Goal: Navigation & Orientation: Go to known website

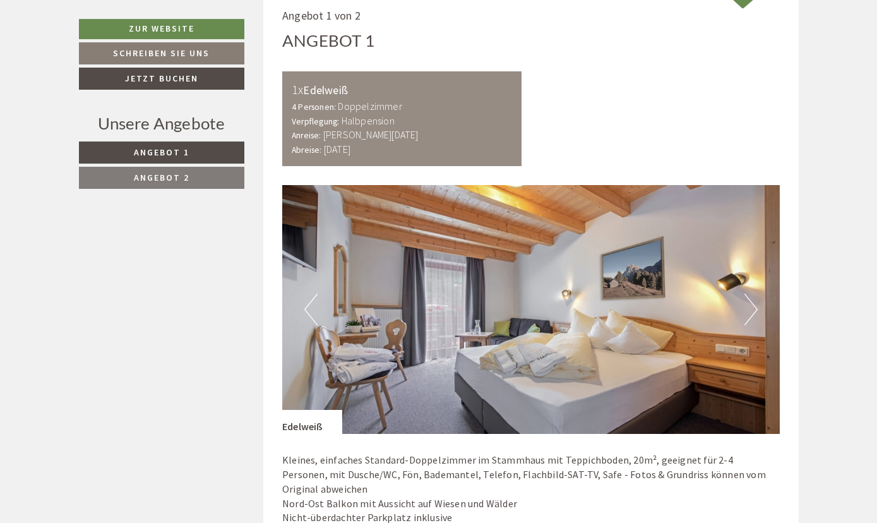
scroll to position [678, 0]
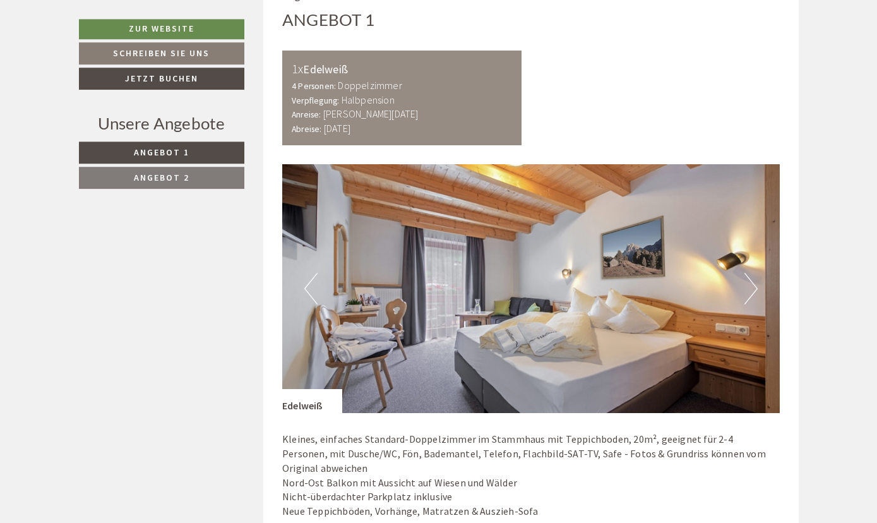
click at [752, 294] on button "Next" at bounding box center [750, 289] width 13 height 32
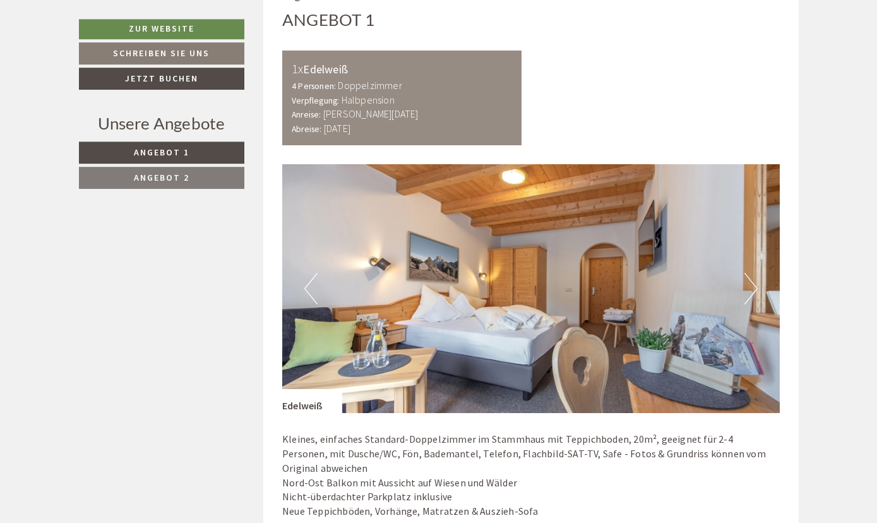
click at [752, 294] on button "Next" at bounding box center [750, 289] width 13 height 32
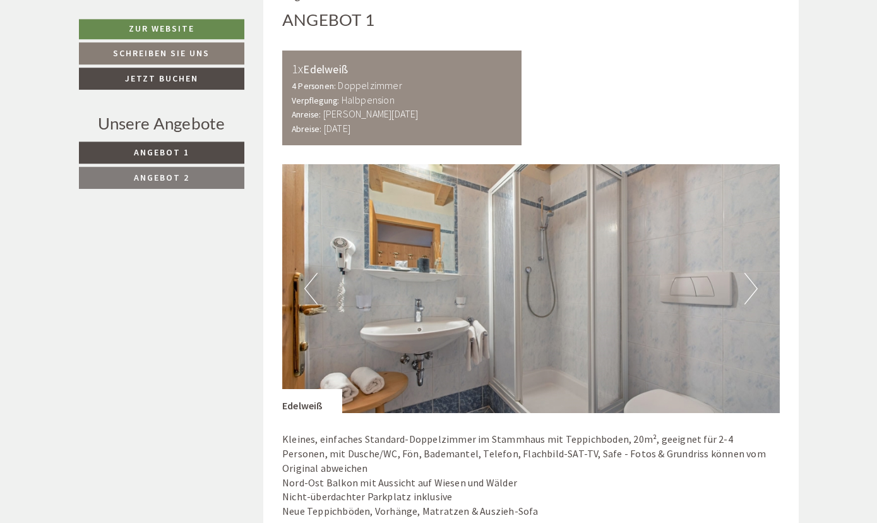
click at [752, 294] on button "Next" at bounding box center [750, 289] width 13 height 32
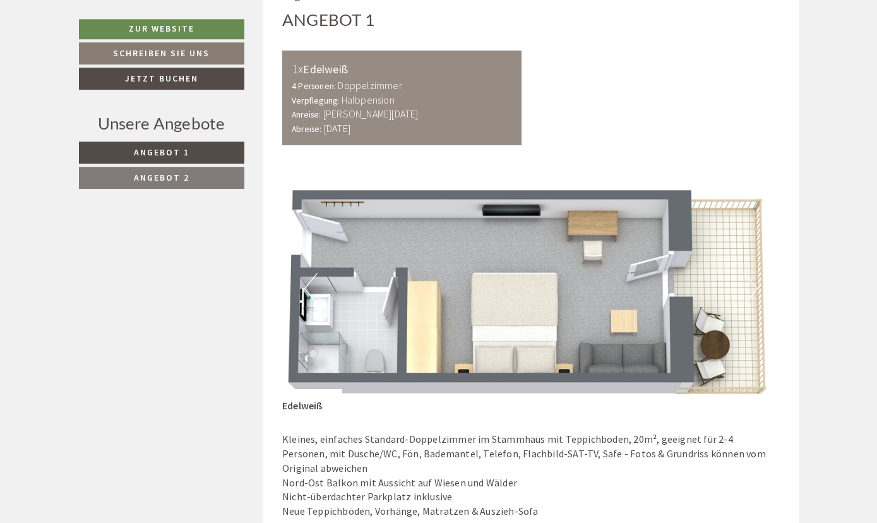
click at [752, 294] on button "Next" at bounding box center [750, 289] width 13 height 32
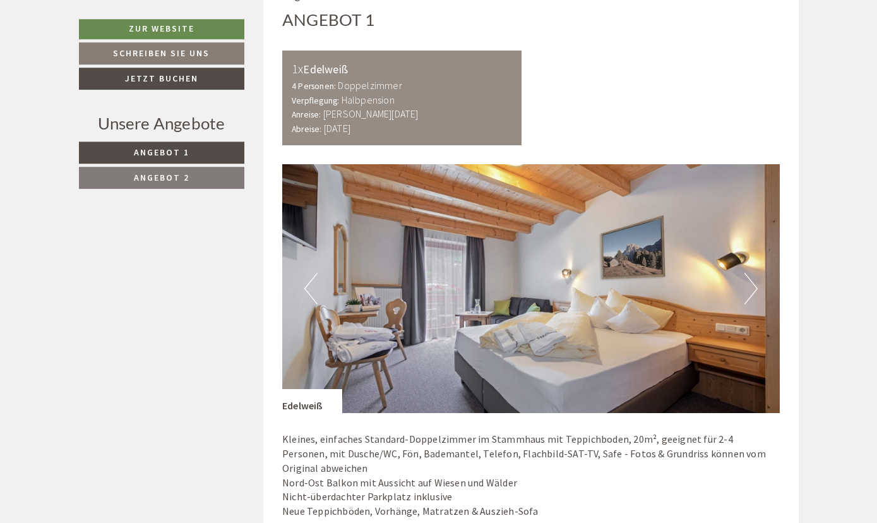
click at [752, 294] on button "Next" at bounding box center [750, 289] width 13 height 32
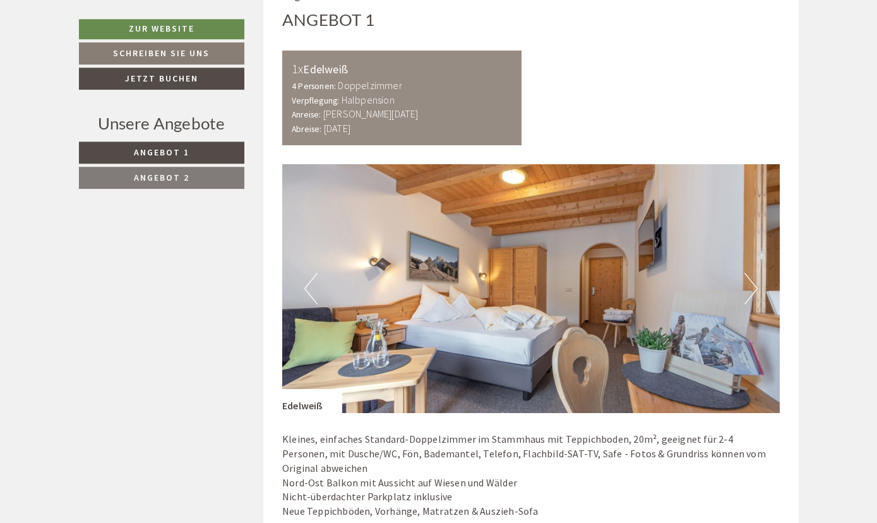
click at [752, 294] on button "Next" at bounding box center [750, 289] width 13 height 32
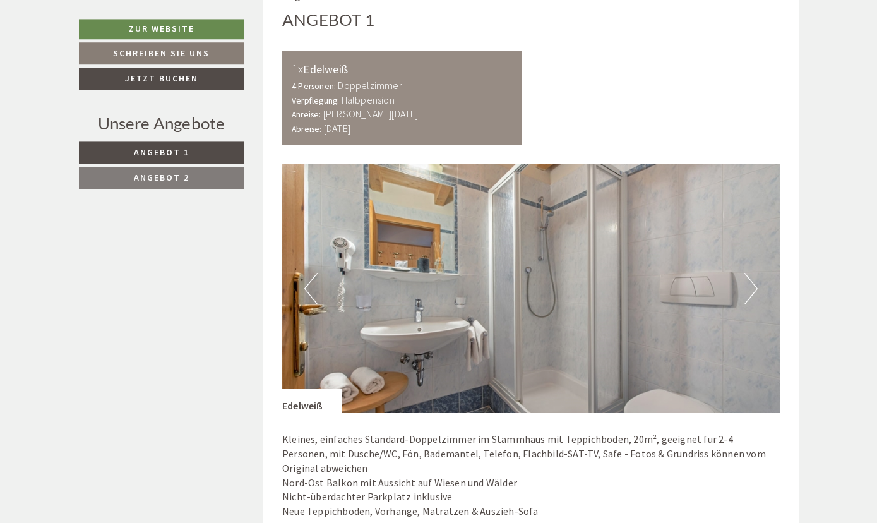
click at [752, 294] on button "Next" at bounding box center [750, 289] width 13 height 32
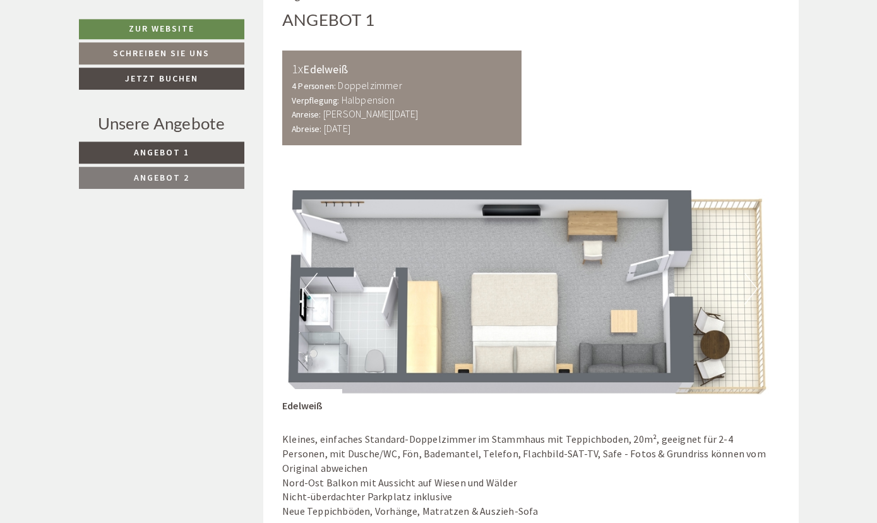
click at [752, 294] on button "Next" at bounding box center [750, 289] width 13 height 32
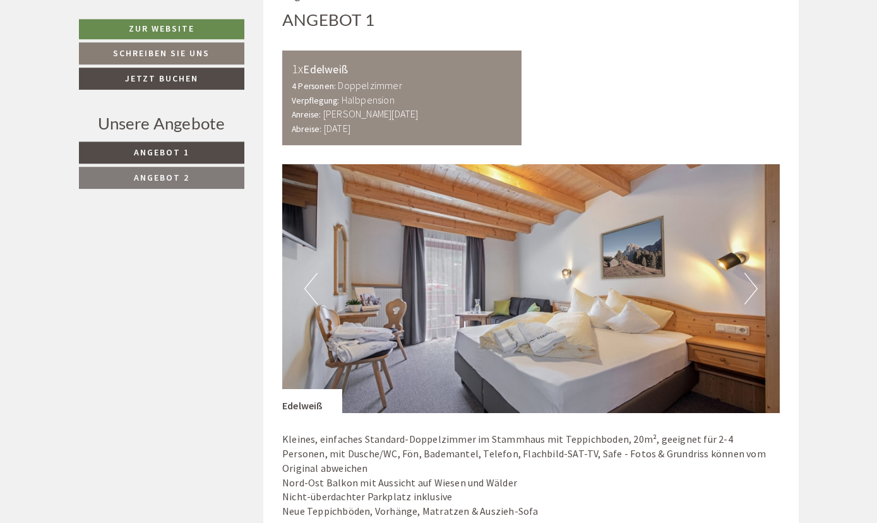
click at [183, 182] on span "Angebot 2" at bounding box center [162, 177] width 56 height 11
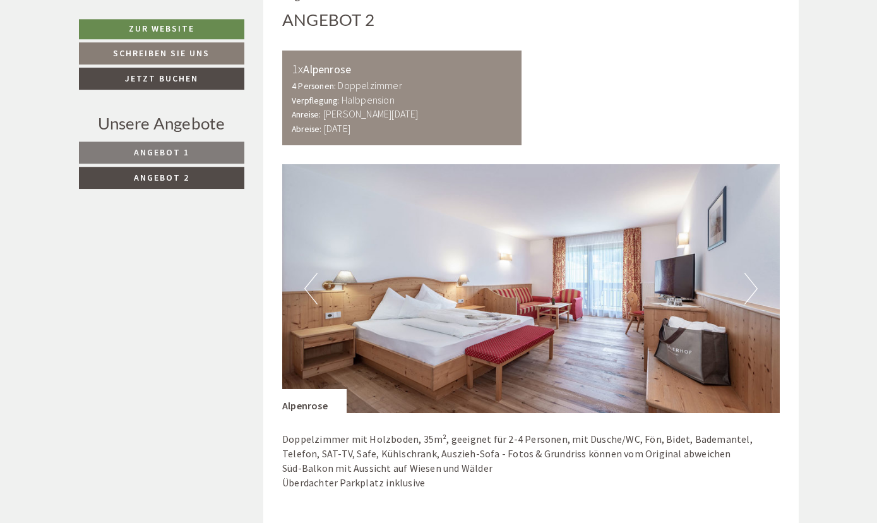
scroll to position [646, 0]
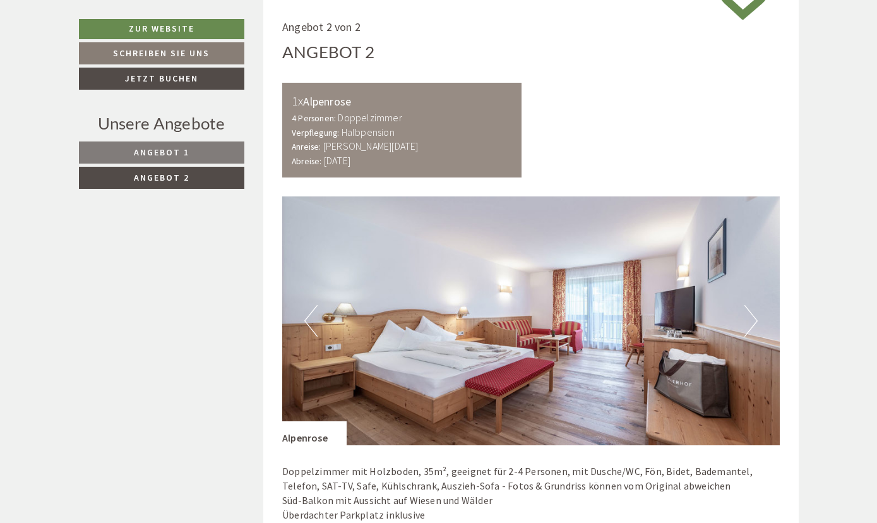
click at [743, 318] on img at bounding box center [531, 320] width 498 height 249
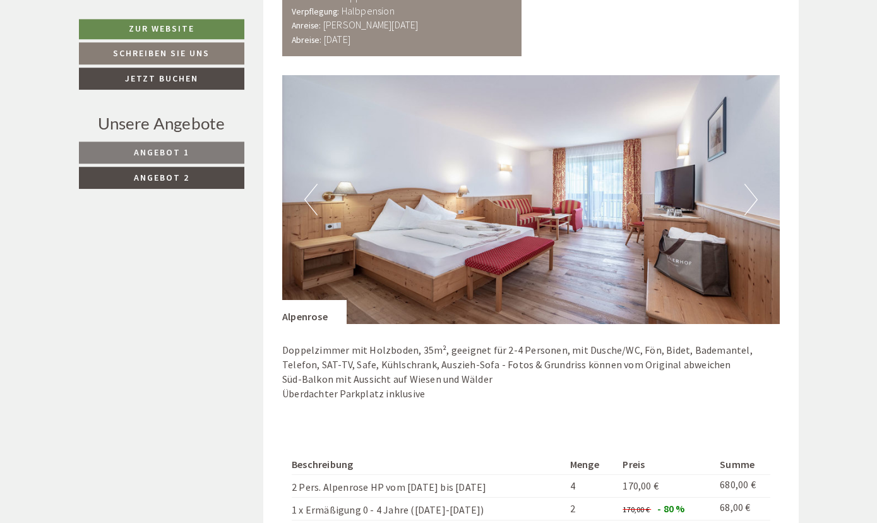
scroll to position [767, 0]
click at [178, 158] on link "Angebot 1" at bounding box center [161, 152] width 165 height 22
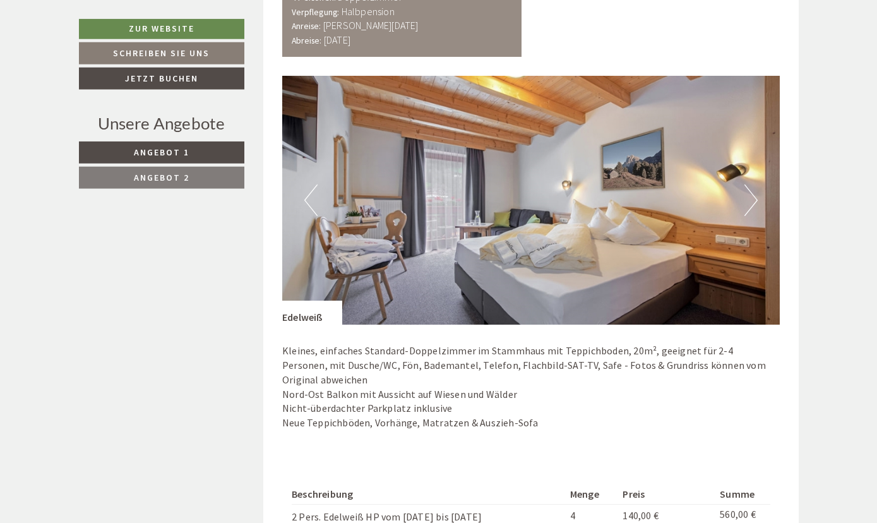
scroll to position [646, 0]
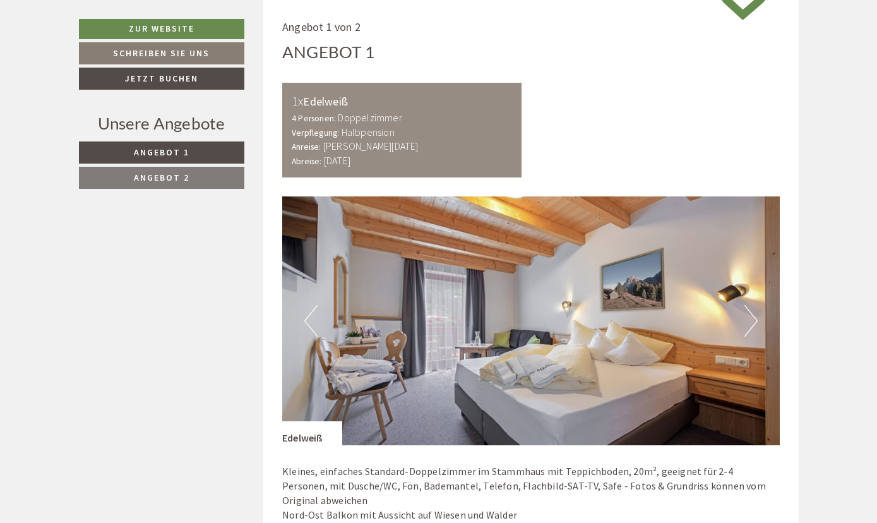
click at [748, 308] on button "Next" at bounding box center [750, 321] width 13 height 32
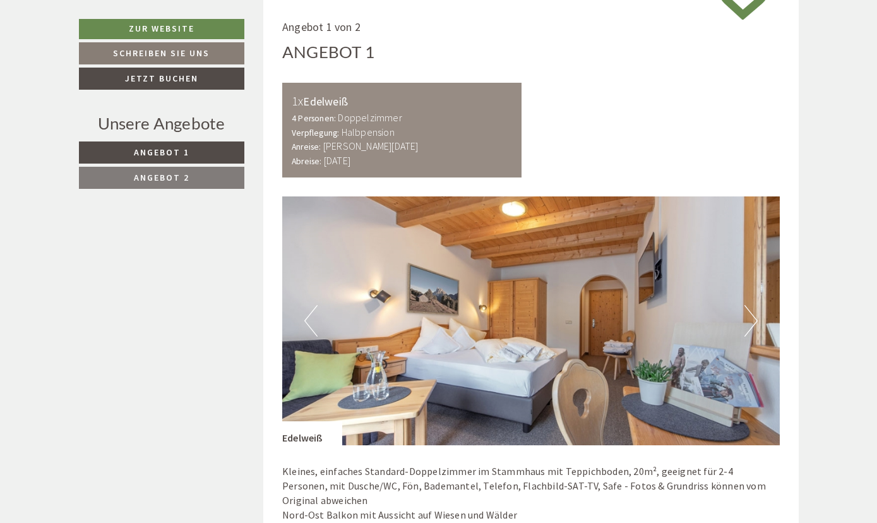
click at [748, 308] on button "Next" at bounding box center [750, 321] width 13 height 32
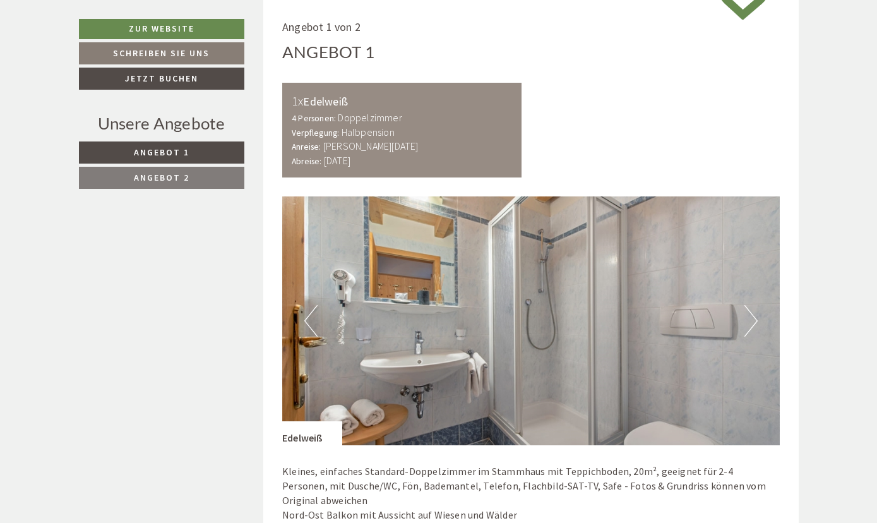
click at [748, 308] on button "Next" at bounding box center [750, 321] width 13 height 32
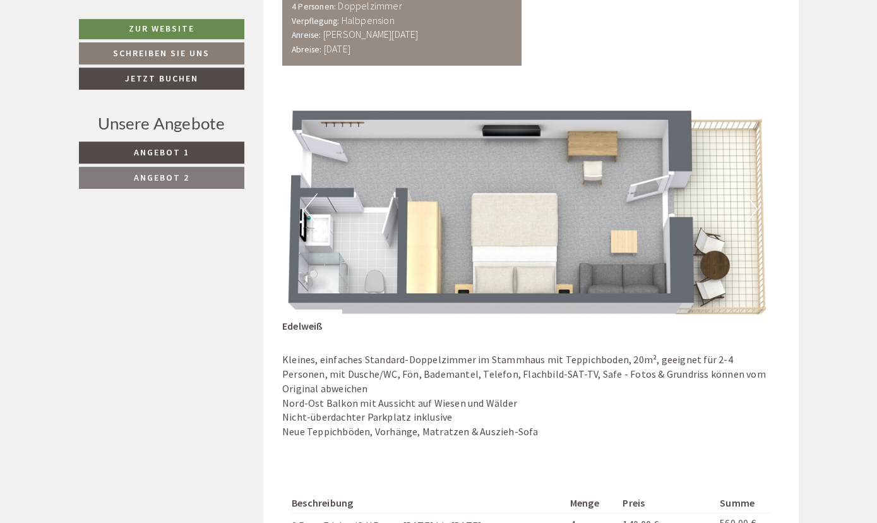
scroll to position [760, 0]
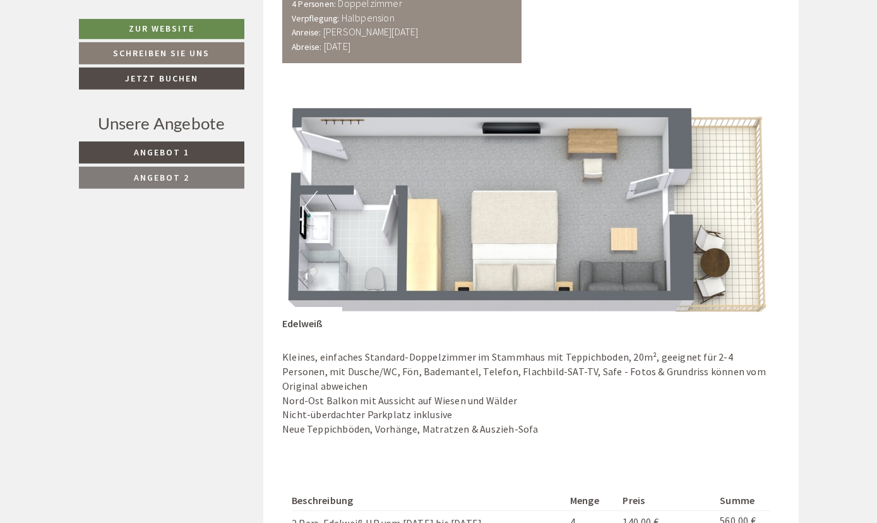
drag, startPoint x: 748, startPoint y: 308, endPoint x: 751, endPoint y: 205, distance: 103.0
click at [751, 205] on div "Previous Next" at bounding box center [531, 206] width 498 height 249
click at [751, 205] on button "Next" at bounding box center [750, 207] width 13 height 32
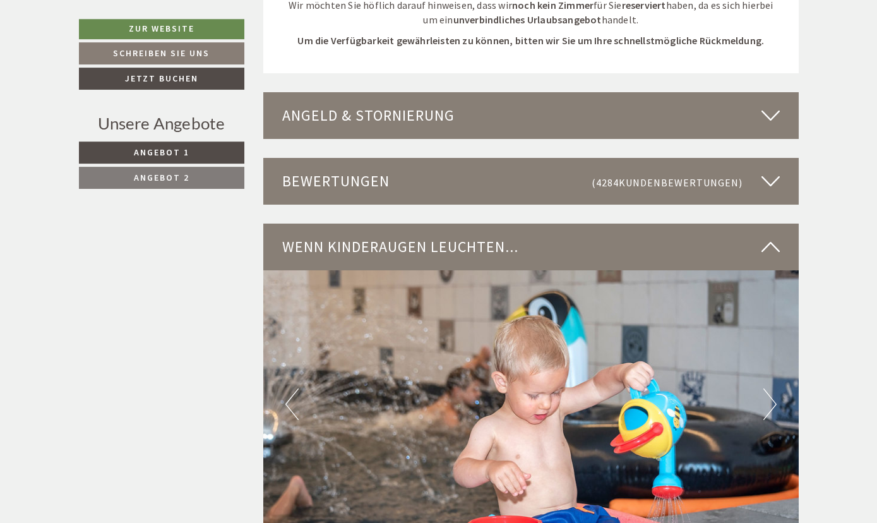
scroll to position [1868, 0]
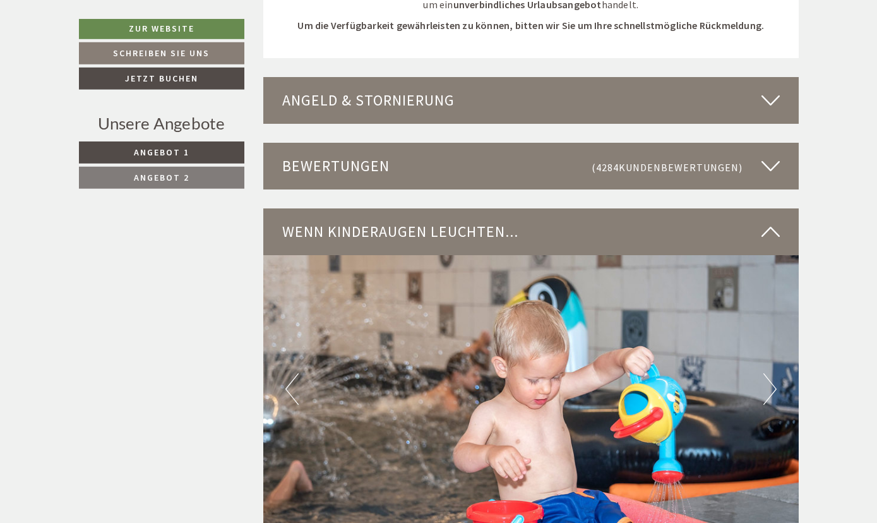
click at [762, 374] on img at bounding box center [530, 389] width 535 height 268
click at [769, 376] on button "Next" at bounding box center [769, 389] width 13 height 32
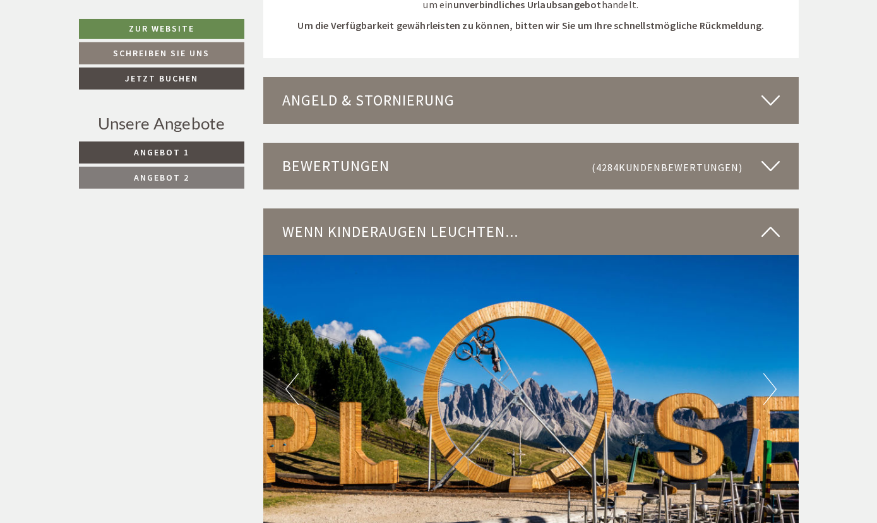
click at [769, 376] on button "Next" at bounding box center [769, 389] width 13 height 32
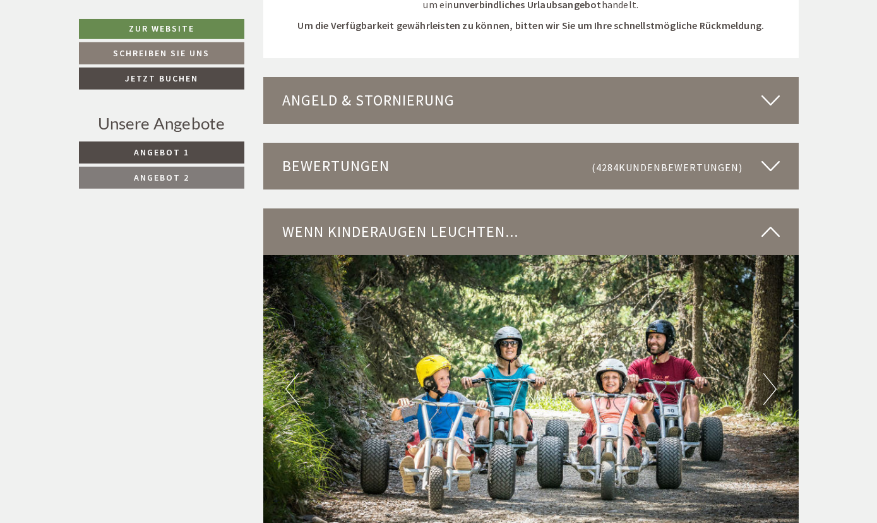
click at [769, 376] on button "Next" at bounding box center [769, 389] width 13 height 32
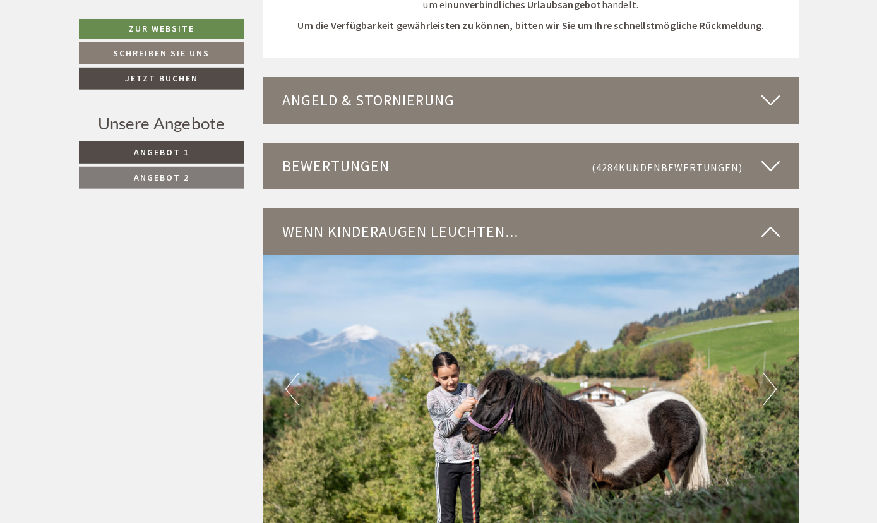
click at [769, 376] on button "Next" at bounding box center [769, 389] width 13 height 32
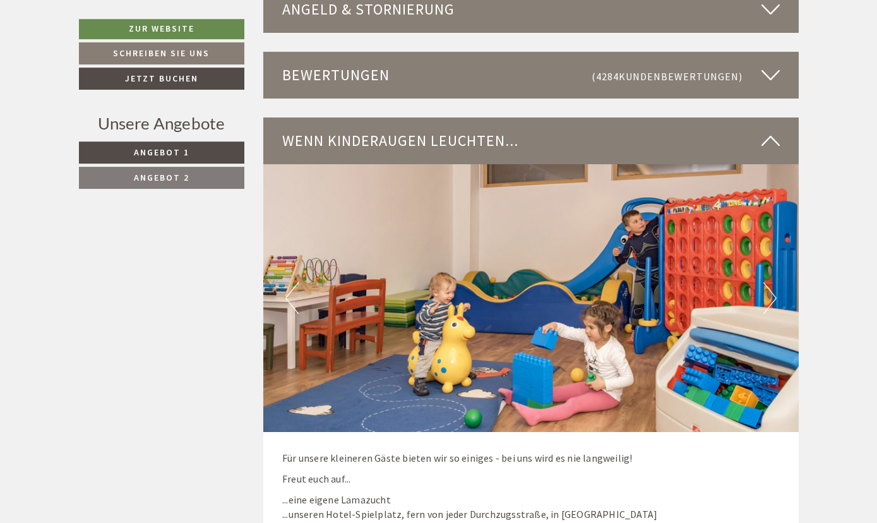
scroll to position [1959, 0]
click at [768, 284] on button "Next" at bounding box center [769, 298] width 13 height 32
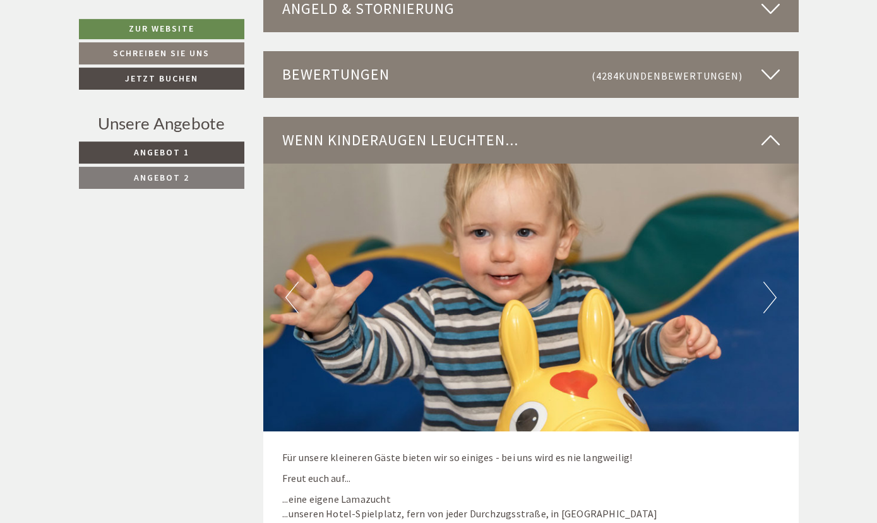
click at [768, 284] on button "Next" at bounding box center [769, 298] width 13 height 32
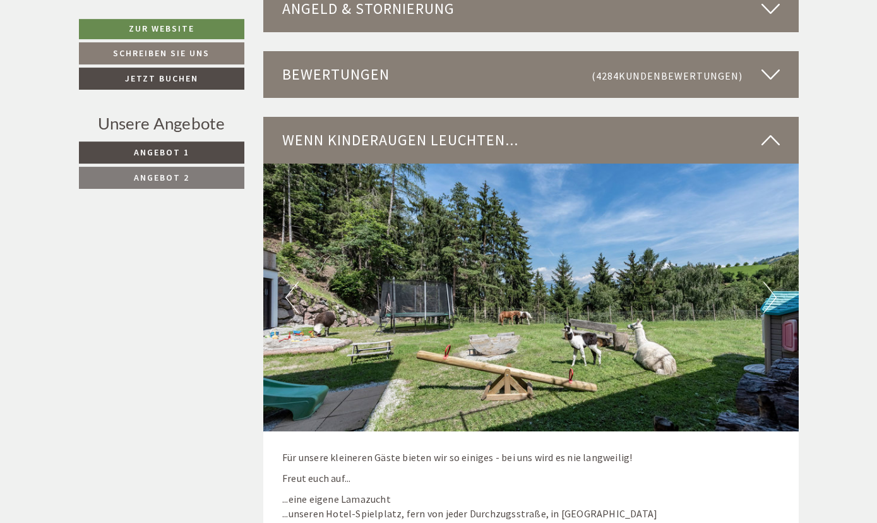
click at [768, 284] on button "Next" at bounding box center [769, 298] width 13 height 32
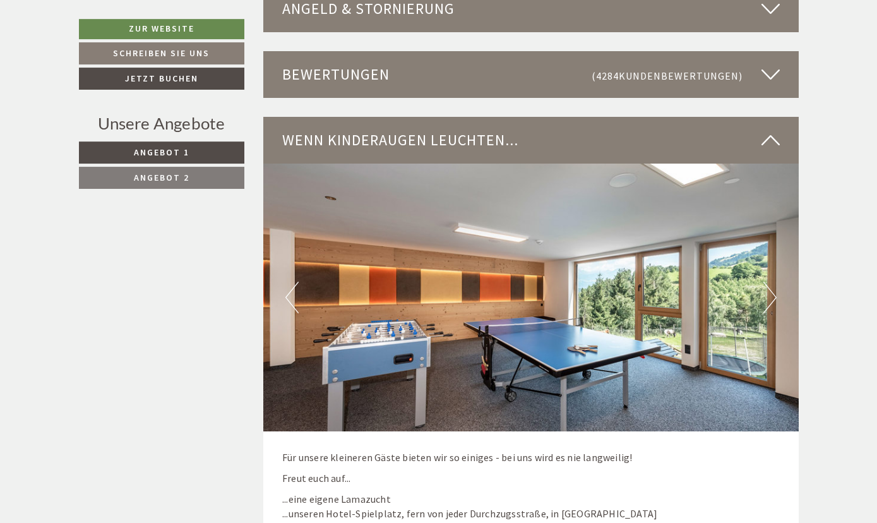
click at [768, 284] on button "Next" at bounding box center [769, 298] width 13 height 32
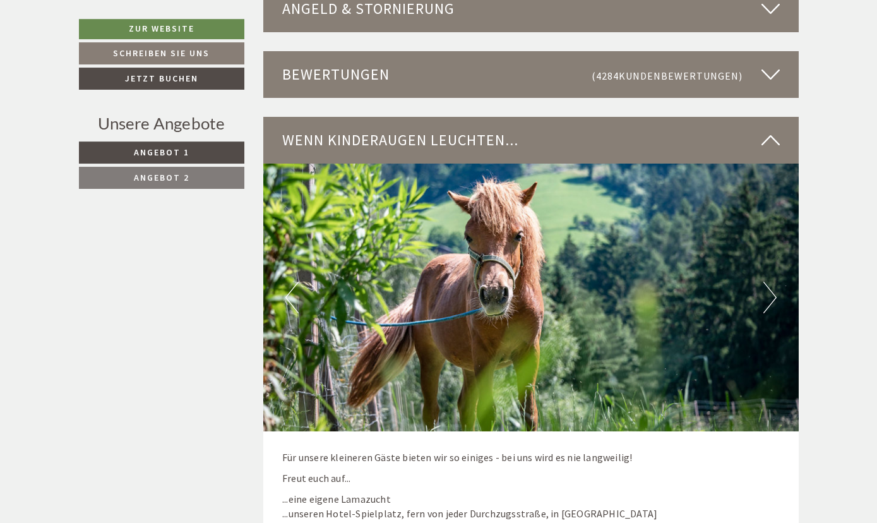
click at [768, 284] on button "Next" at bounding box center [769, 298] width 13 height 32
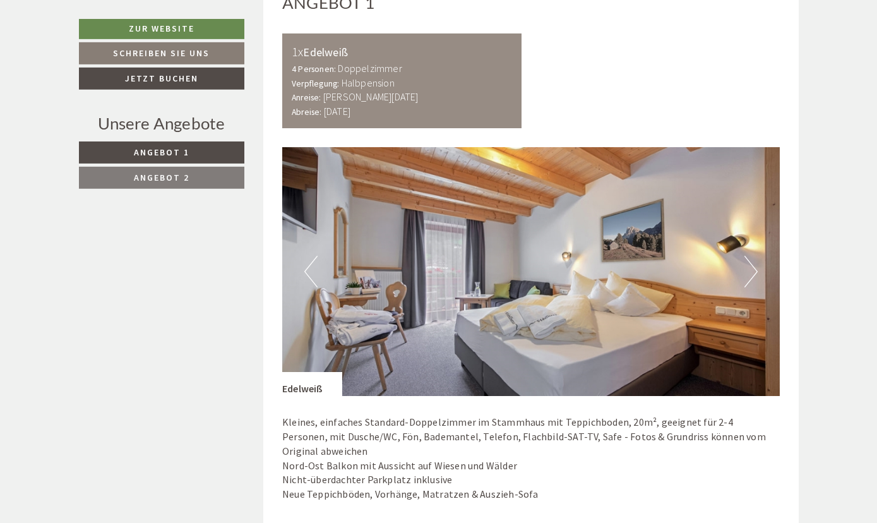
scroll to position [695, 0]
click at [753, 270] on button "Next" at bounding box center [750, 272] width 13 height 32
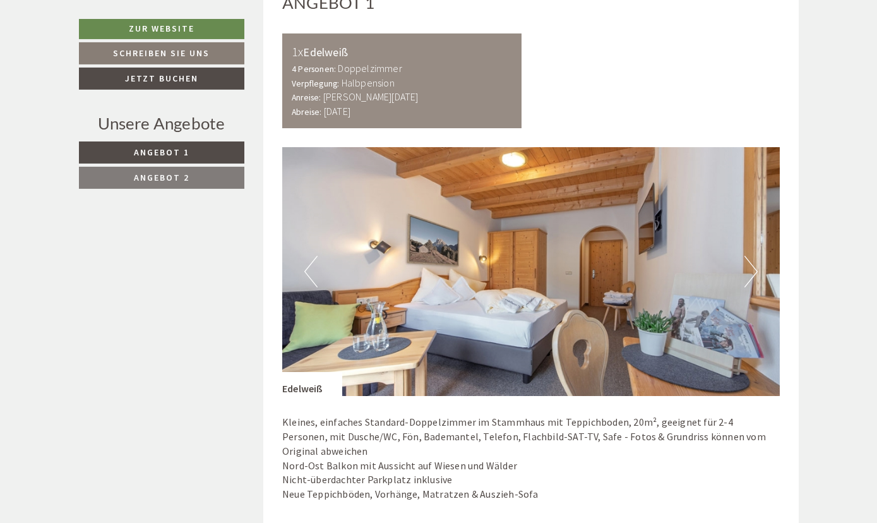
click at [753, 270] on button "Next" at bounding box center [750, 272] width 13 height 32
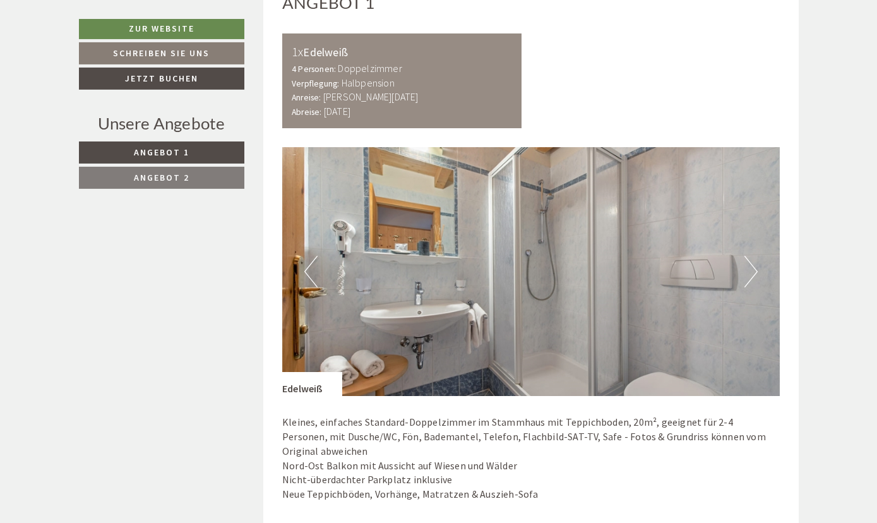
click at [753, 270] on button "Next" at bounding box center [750, 272] width 13 height 32
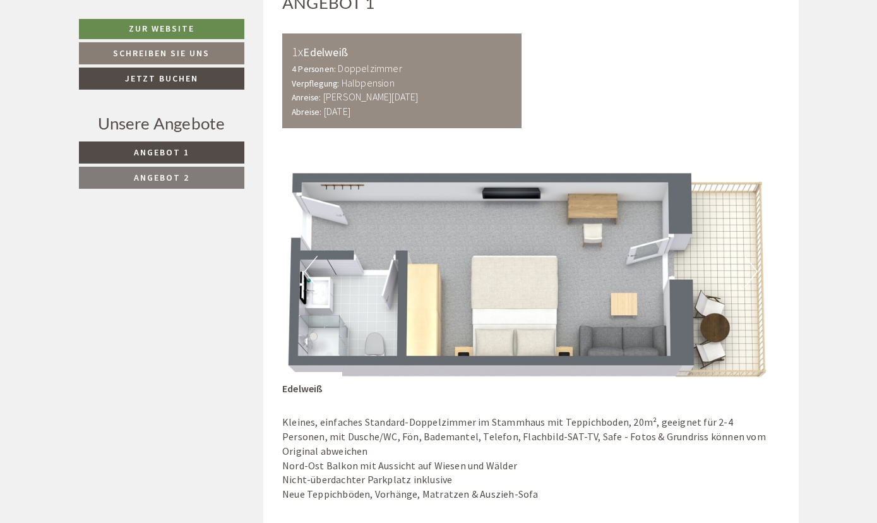
click at [753, 270] on button "Next" at bounding box center [750, 272] width 13 height 32
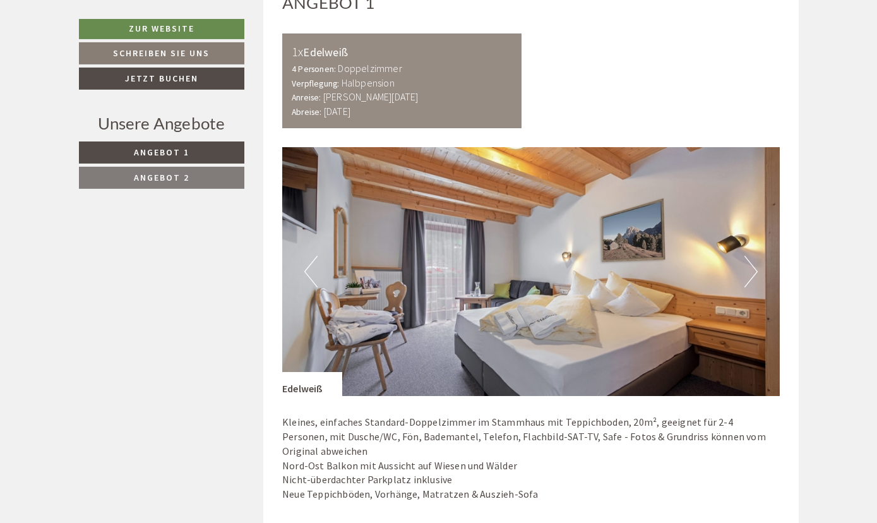
click at [753, 270] on button "Next" at bounding box center [750, 272] width 13 height 32
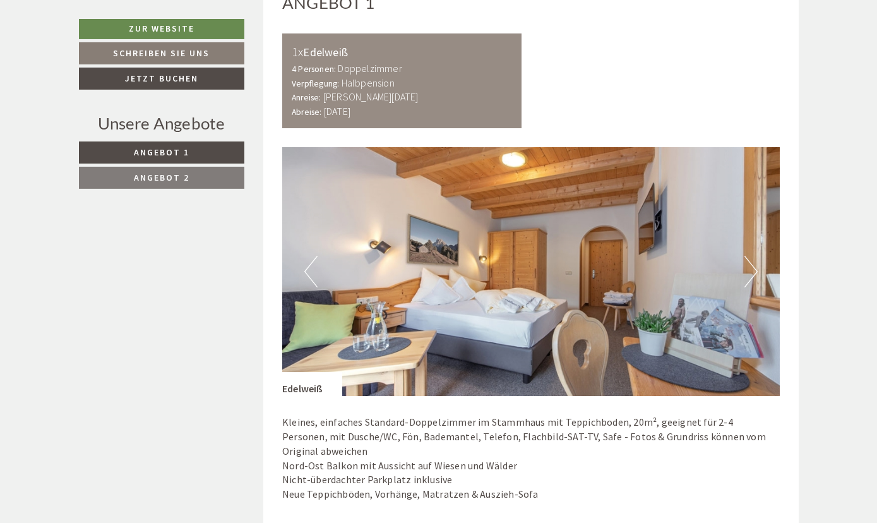
click at [753, 270] on button "Next" at bounding box center [750, 272] width 13 height 32
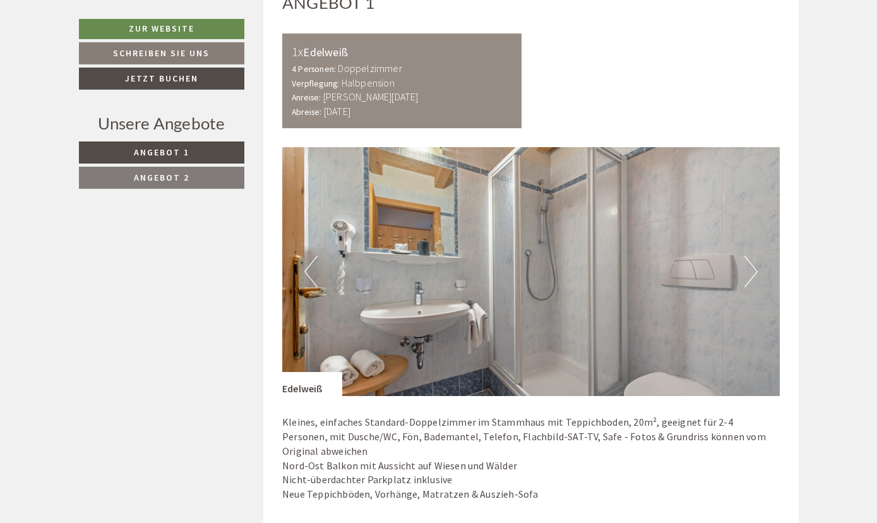
click at [753, 270] on button "Next" at bounding box center [750, 272] width 13 height 32
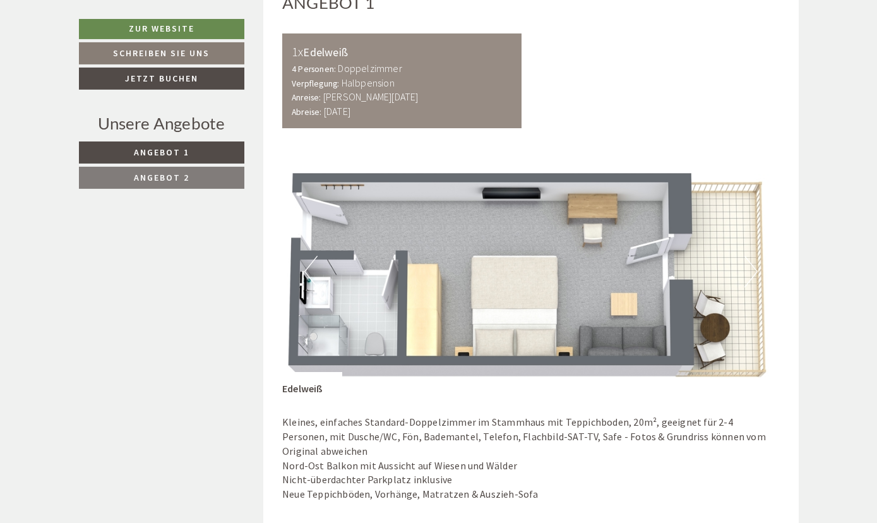
click at [753, 270] on button "Next" at bounding box center [750, 272] width 13 height 32
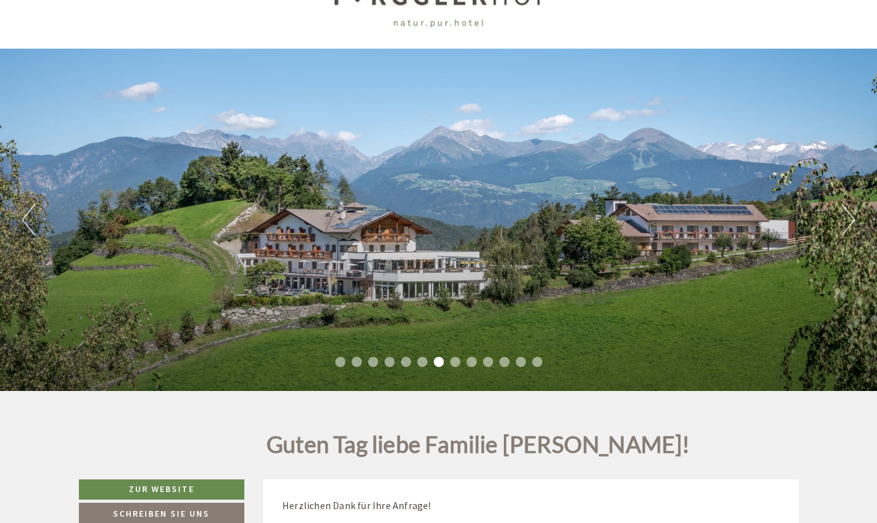
scroll to position [44, 0]
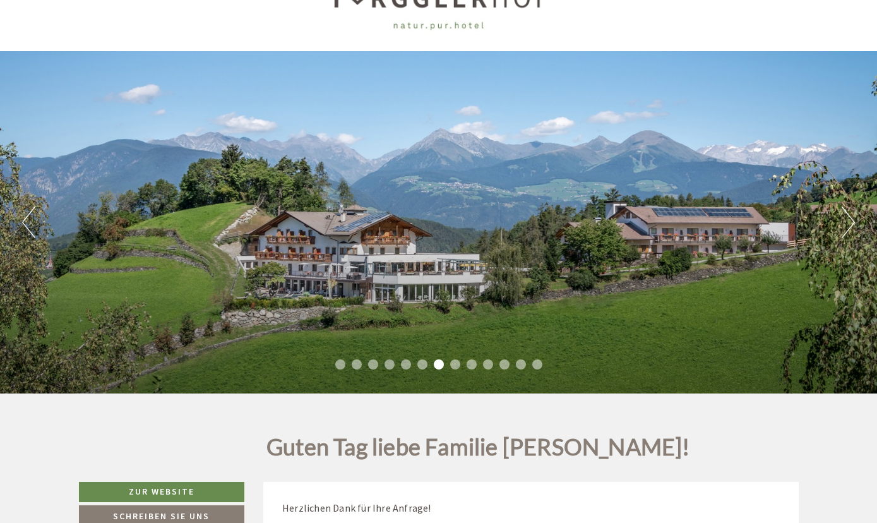
click at [844, 222] on button "Next" at bounding box center [848, 222] width 13 height 32
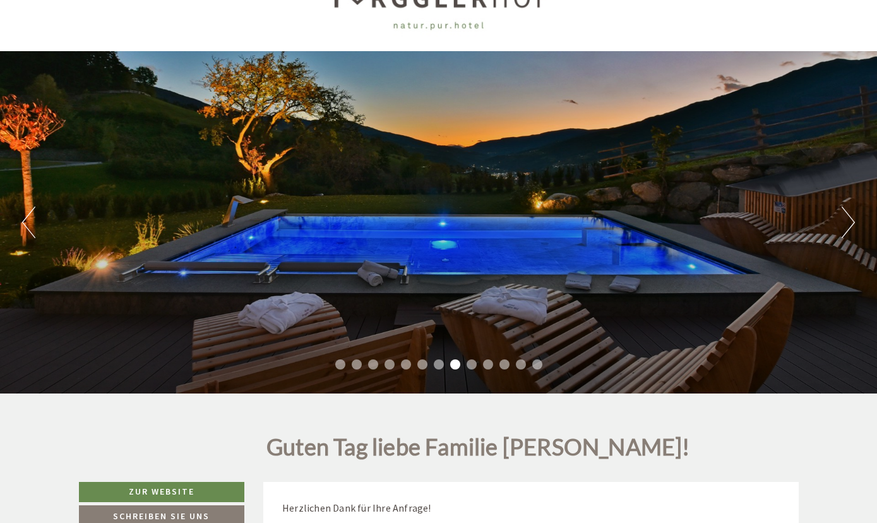
click at [844, 222] on button "Next" at bounding box center [848, 222] width 13 height 32
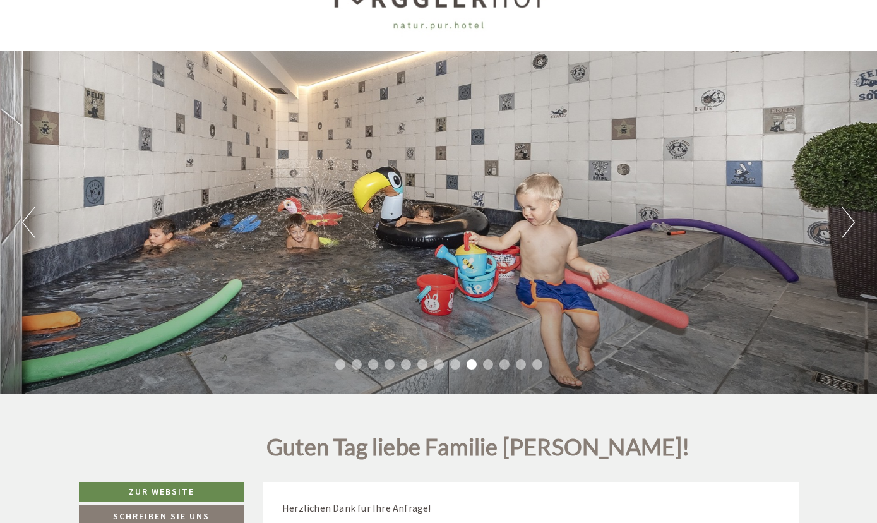
click at [844, 222] on button "Next" at bounding box center [848, 222] width 13 height 32
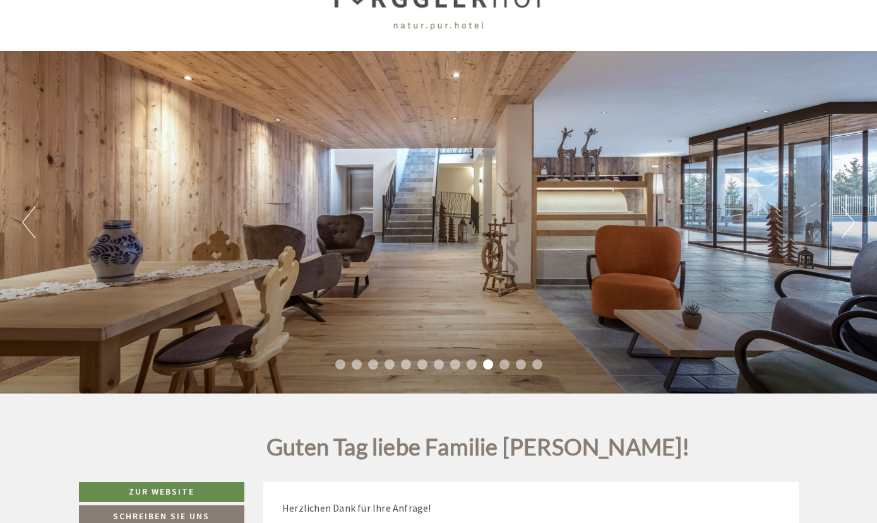
click at [844, 222] on button "Next" at bounding box center [848, 222] width 13 height 32
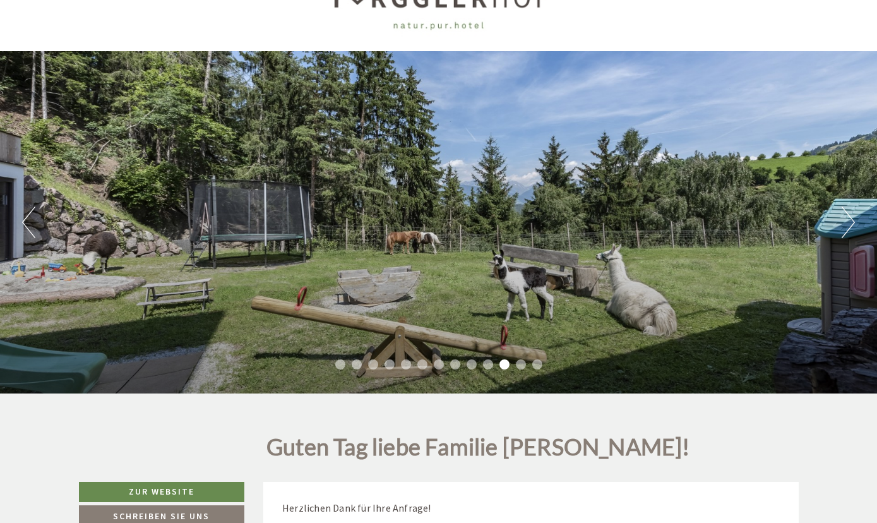
click at [844, 222] on button "Next" at bounding box center [848, 222] width 13 height 32
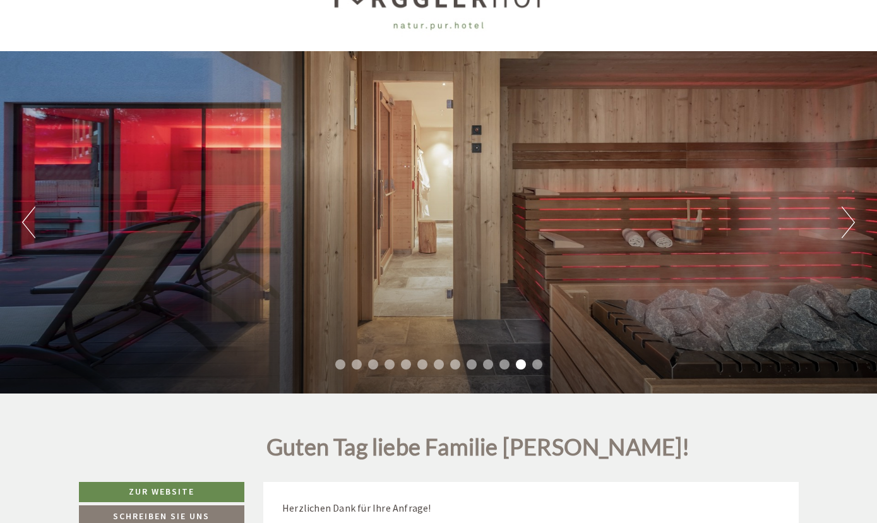
click at [844, 222] on button "Next" at bounding box center [848, 222] width 13 height 32
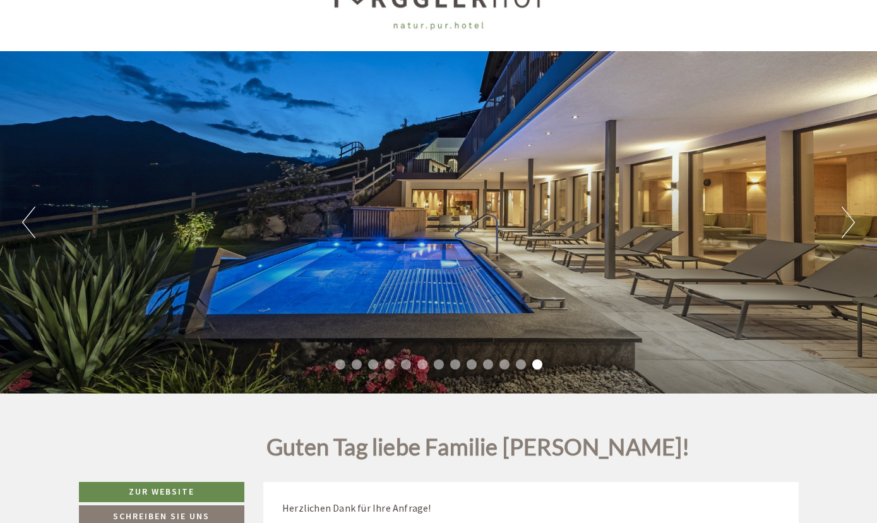
click at [844, 222] on button "Next" at bounding box center [848, 222] width 13 height 32
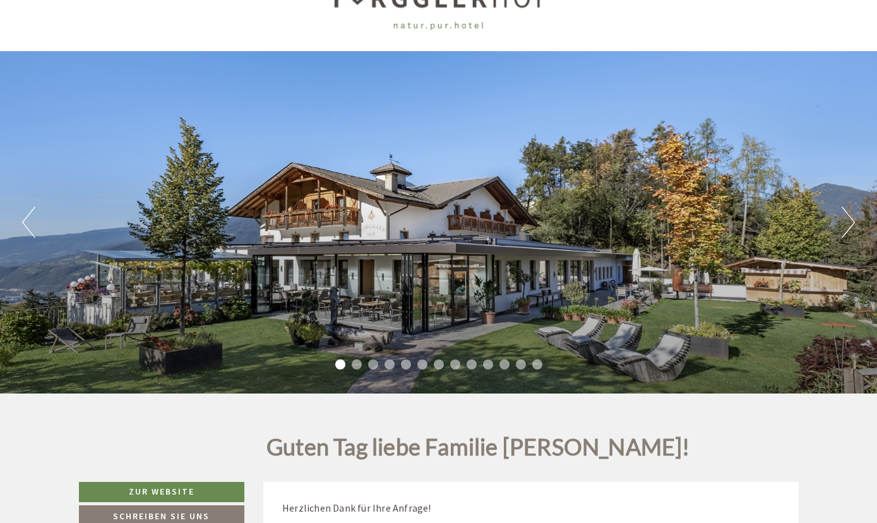
click at [844, 222] on button "Next" at bounding box center [848, 222] width 13 height 32
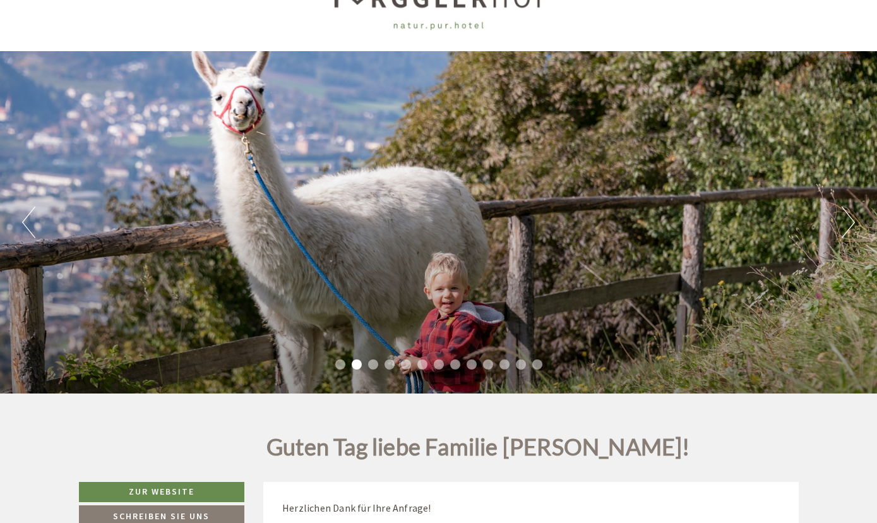
click at [844, 222] on button "Next" at bounding box center [848, 222] width 13 height 32
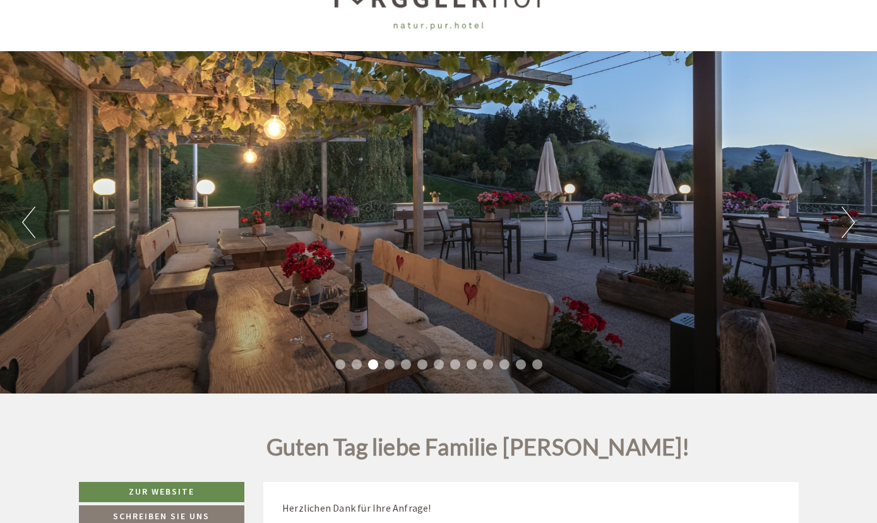
click at [844, 222] on button "Next" at bounding box center [848, 222] width 13 height 32
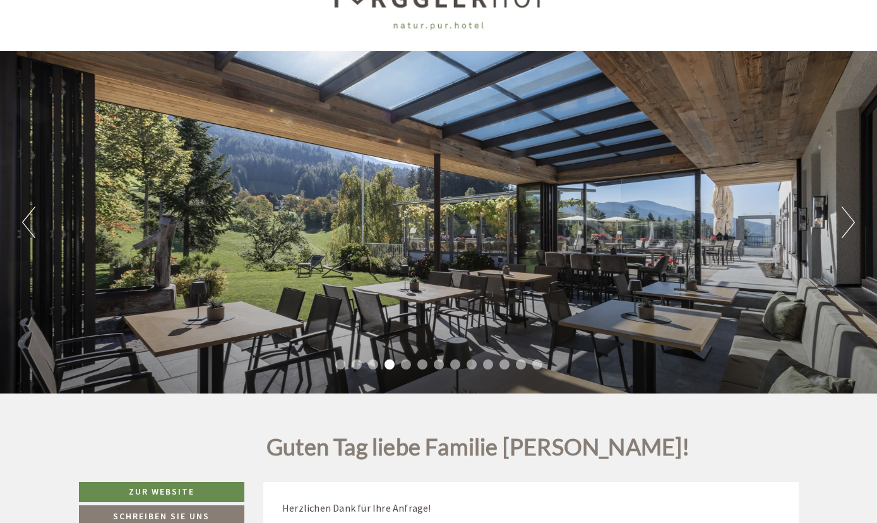
click at [844, 222] on button "Next" at bounding box center [848, 222] width 13 height 32
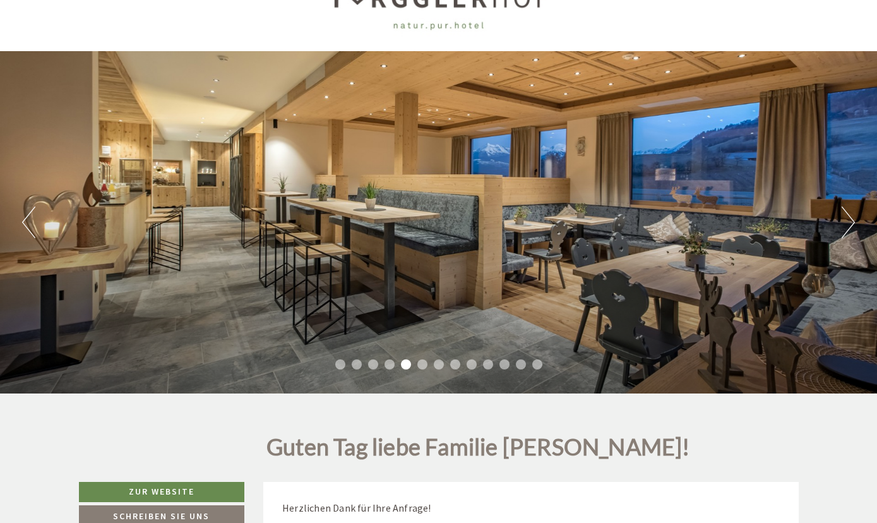
click at [844, 222] on button "Next" at bounding box center [848, 222] width 13 height 32
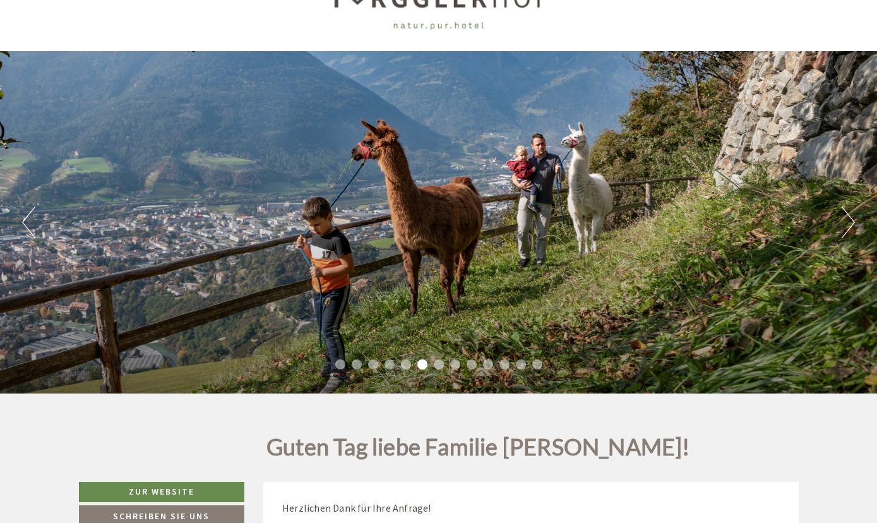
click at [844, 222] on button "Next" at bounding box center [848, 222] width 13 height 32
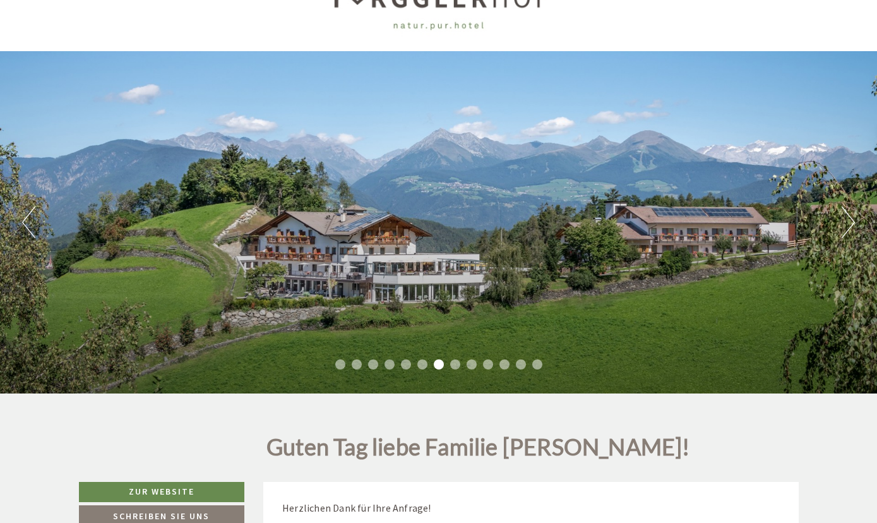
click at [844, 222] on button "Next" at bounding box center [848, 222] width 13 height 32
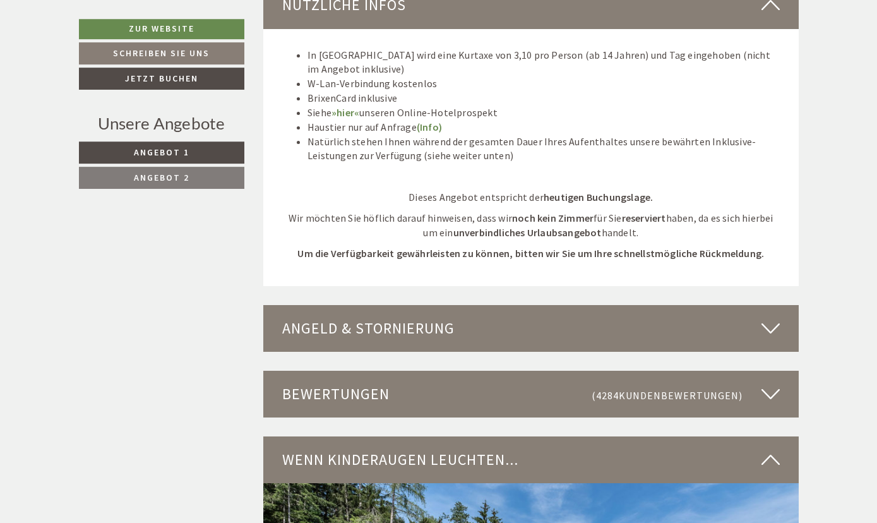
scroll to position [1640, 0]
click at [758, 383] on span "(4284 Kundenbewertungen )" at bounding box center [677, 393] width 170 height 21
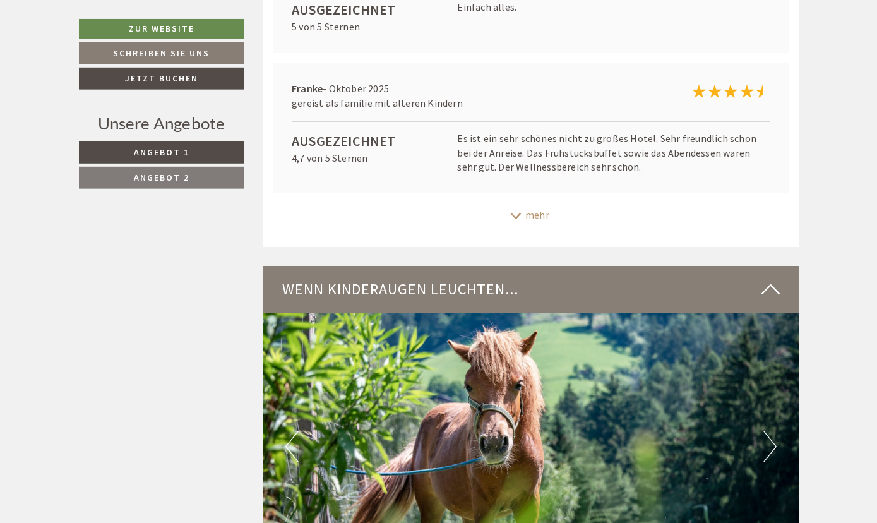
scroll to position [2252, 0]
click at [527, 202] on div "mehr" at bounding box center [530, 214] width 535 height 25
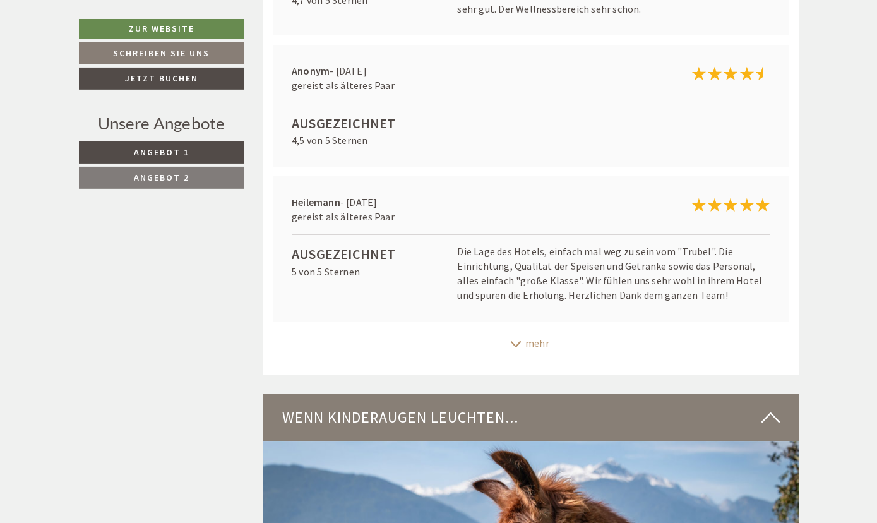
scroll to position [2408, 0]
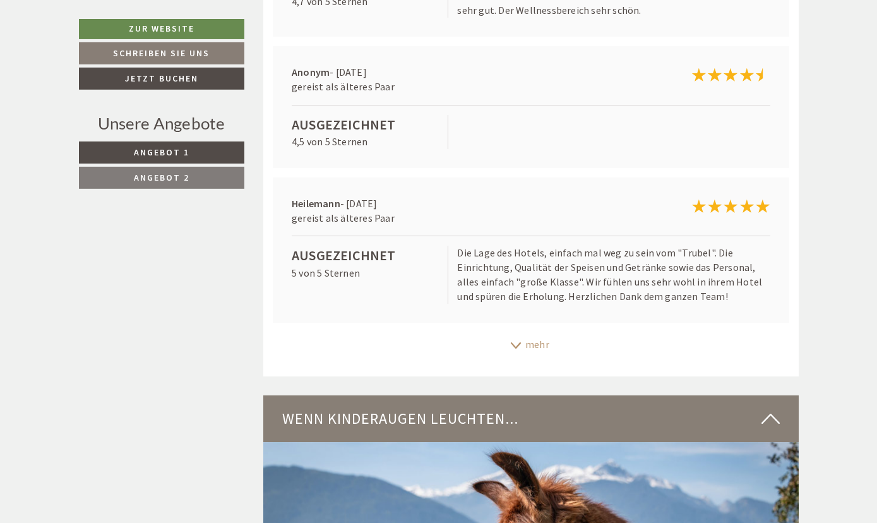
click at [518, 345] on div "mehr" at bounding box center [530, 344] width 535 height 25
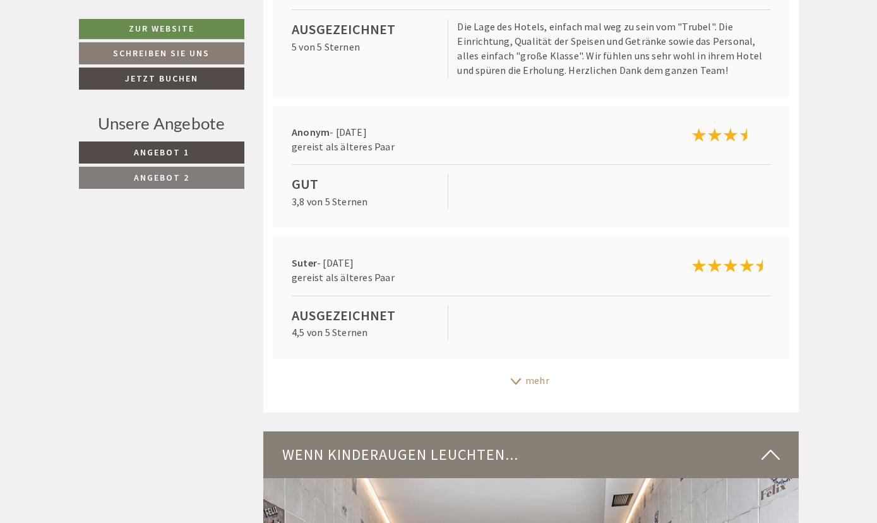
scroll to position [2635, 0]
click at [518, 374] on div "mehr" at bounding box center [530, 380] width 535 height 25
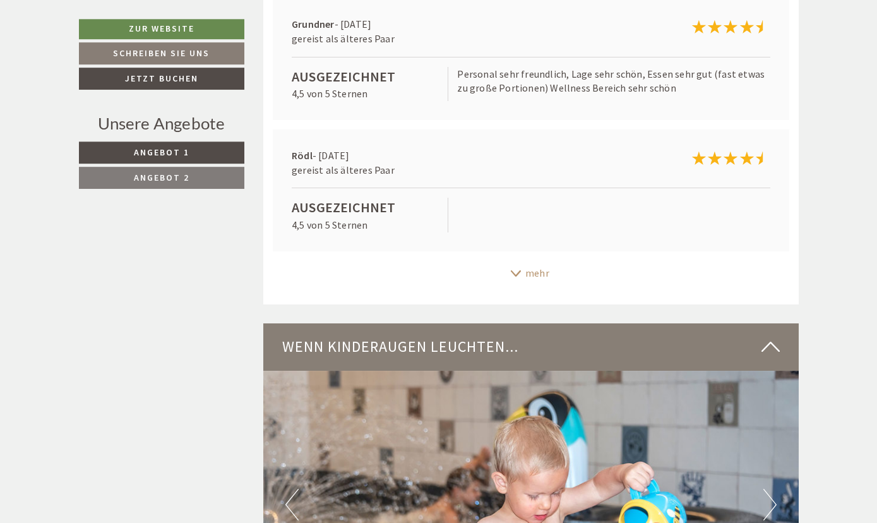
scroll to position [3005, 0]
click at [523, 260] on div "mehr" at bounding box center [530, 272] width 535 height 25
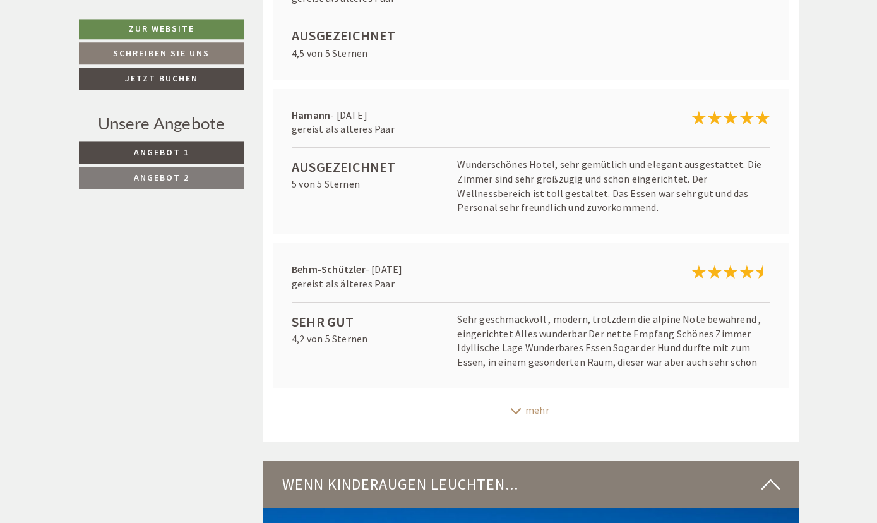
scroll to position [3176, 0]
click at [528, 398] on div "mehr" at bounding box center [530, 410] width 535 height 25
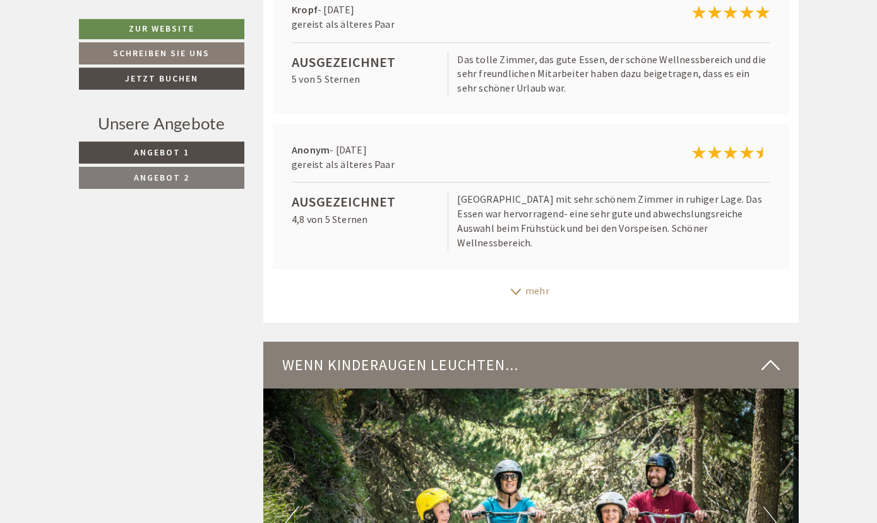
scroll to position [3590, 0]
click at [518, 289] on icon at bounding box center [516, 292] width 13 height 6
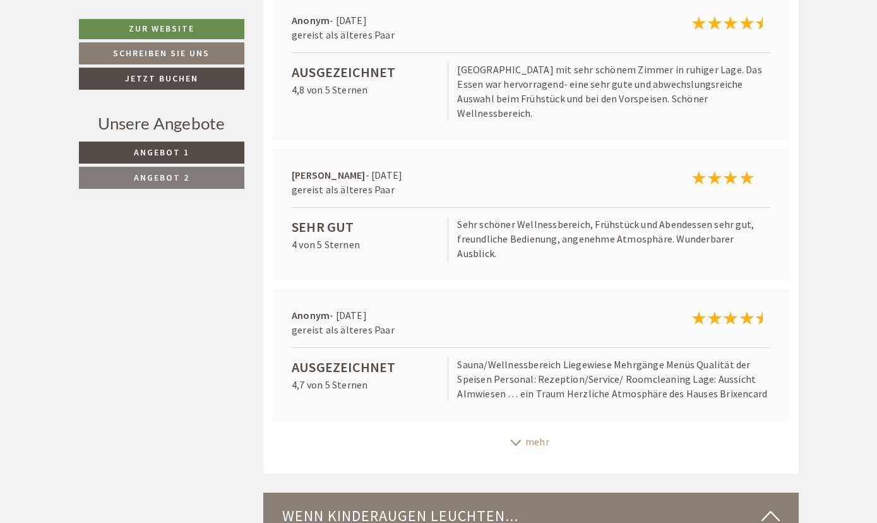
scroll to position [3720, 0]
click at [521, 439] on icon at bounding box center [516, 442] width 13 height 6
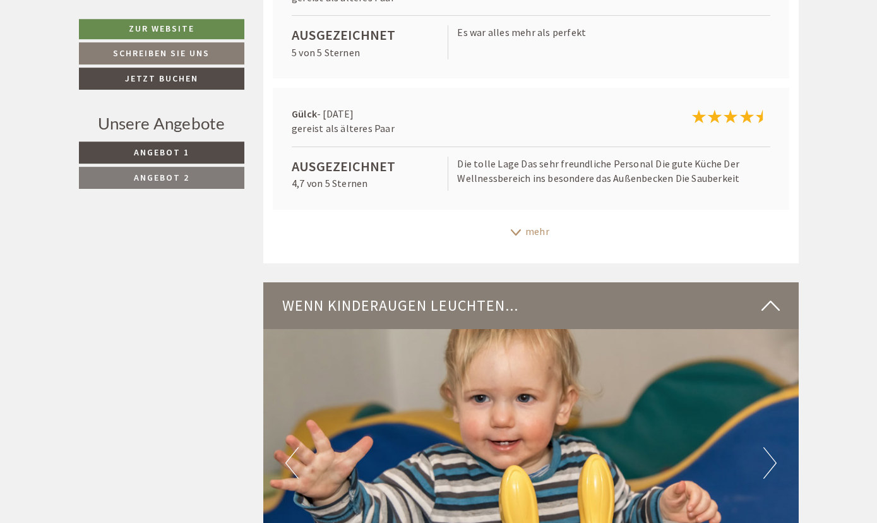
scroll to position [4193, 0]
click at [515, 218] on div "mehr" at bounding box center [530, 230] width 535 height 25
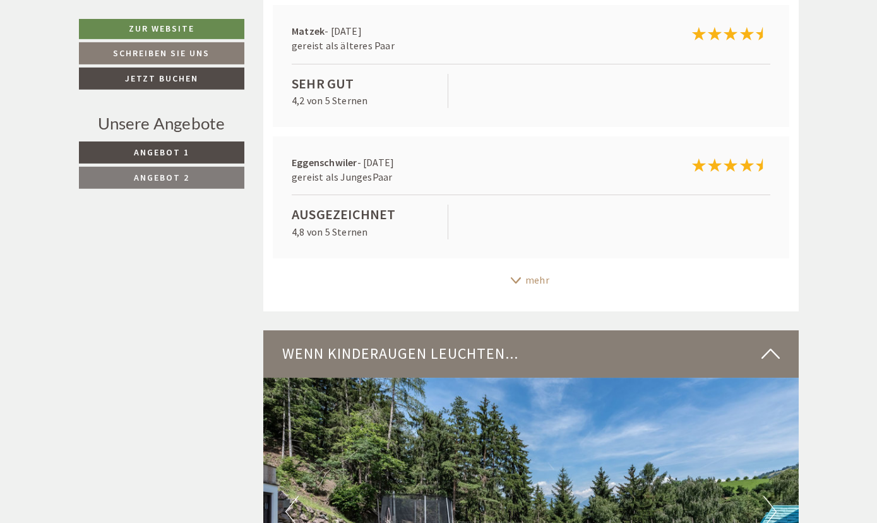
scroll to position [4407, 0]
click at [511, 267] on div "mehr" at bounding box center [530, 279] width 535 height 25
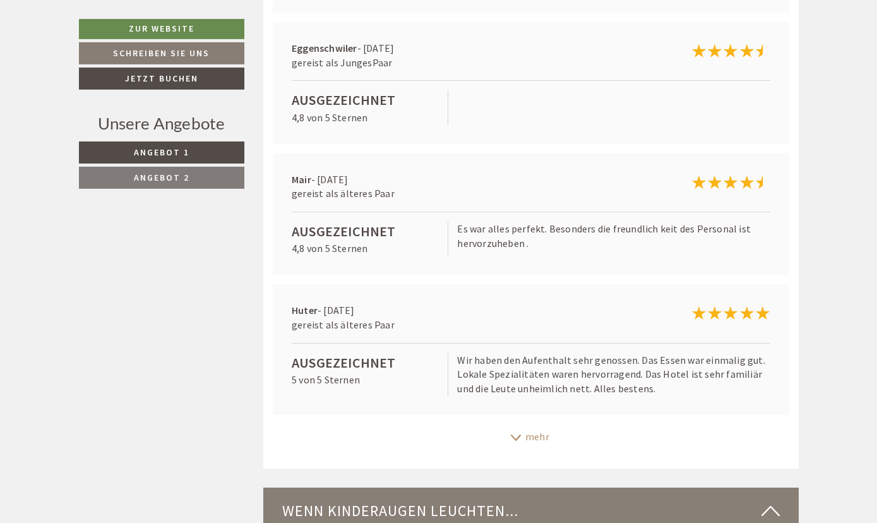
scroll to position [4521, 0]
click at [528, 424] on div "mehr" at bounding box center [530, 436] width 535 height 25
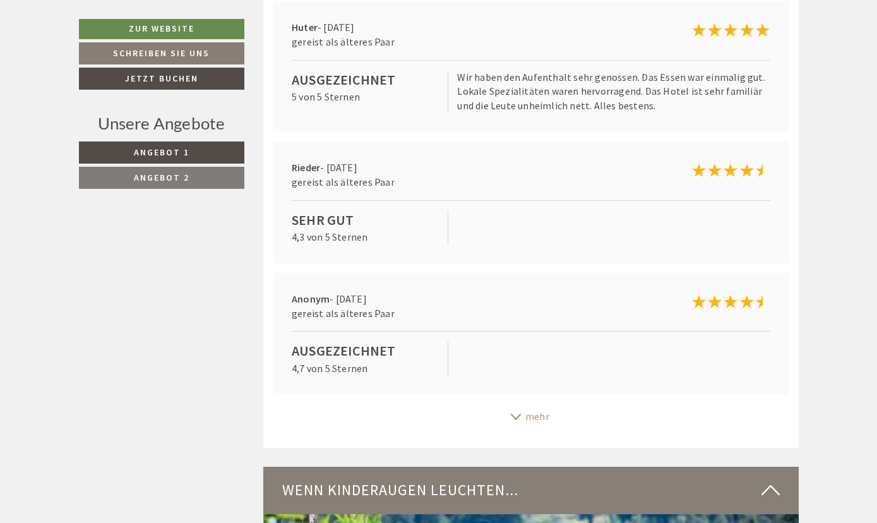
scroll to position [4803, 0]
click at [525, 404] on div "mehr" at bounding box center [530, 416] width 535 height 25
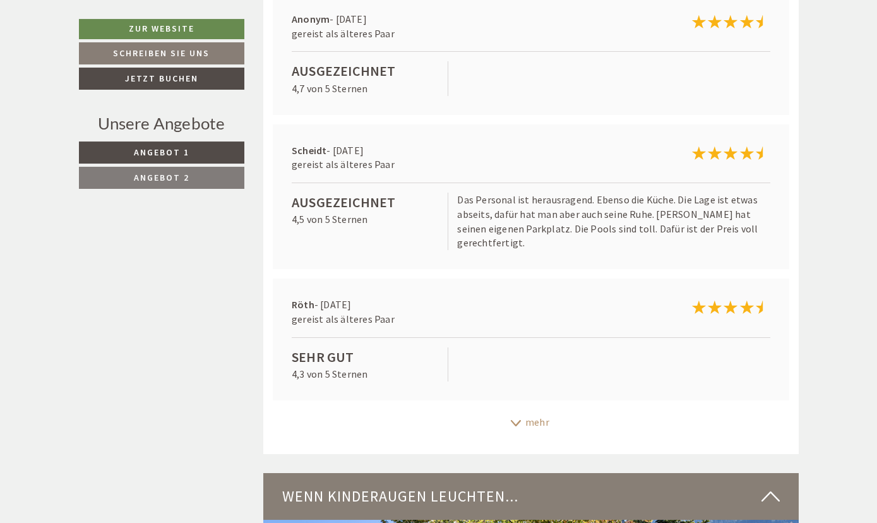
scroll to position [5084, 0]
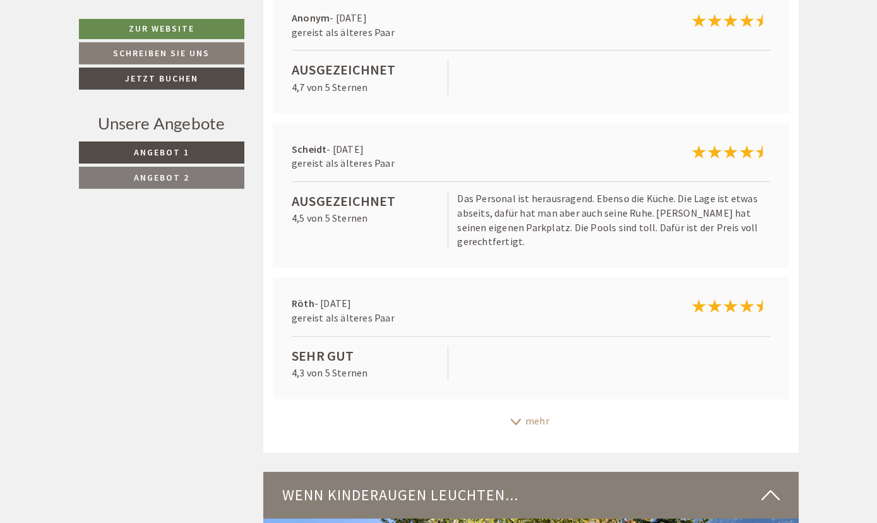
click at [525, 409] on div "mehr" at bounding box center [530, 421] width 535 height 25
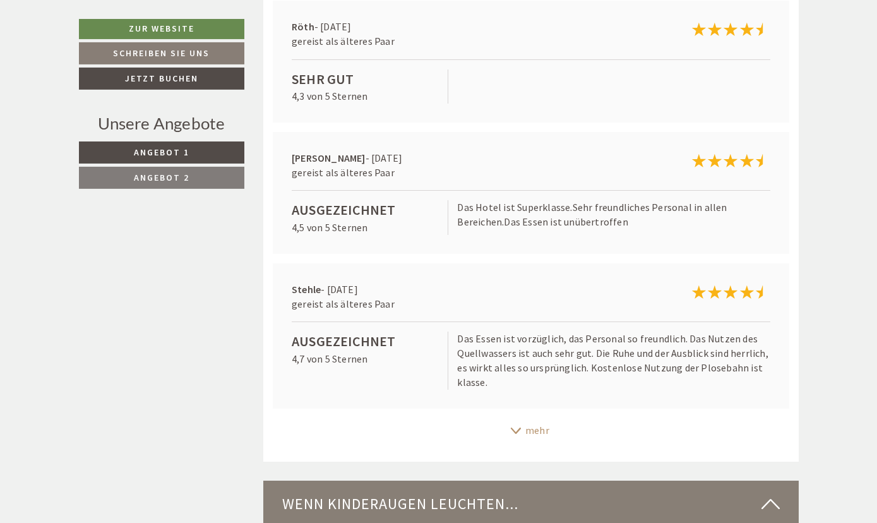
scroll to position [5362, 0]
click at [522, 417] on div "mehr" at bounding box center [530, 429] width 535 height 25
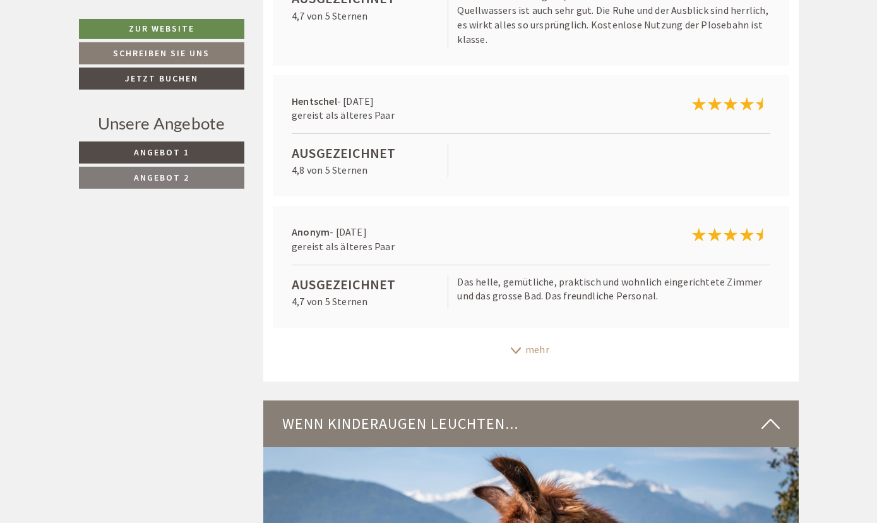
scroll to position [5704, 0]
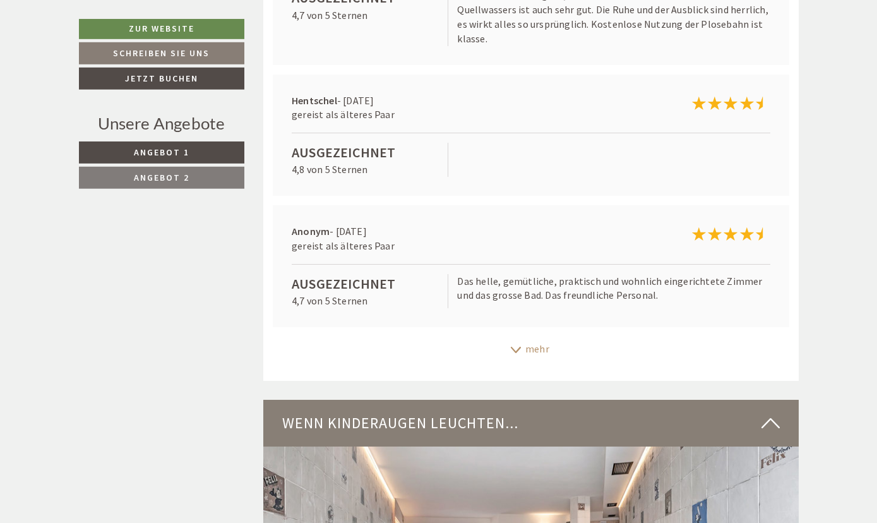
click at [516, 337] on div "mehr" at bounding box center [530, 349] width 535 height 25
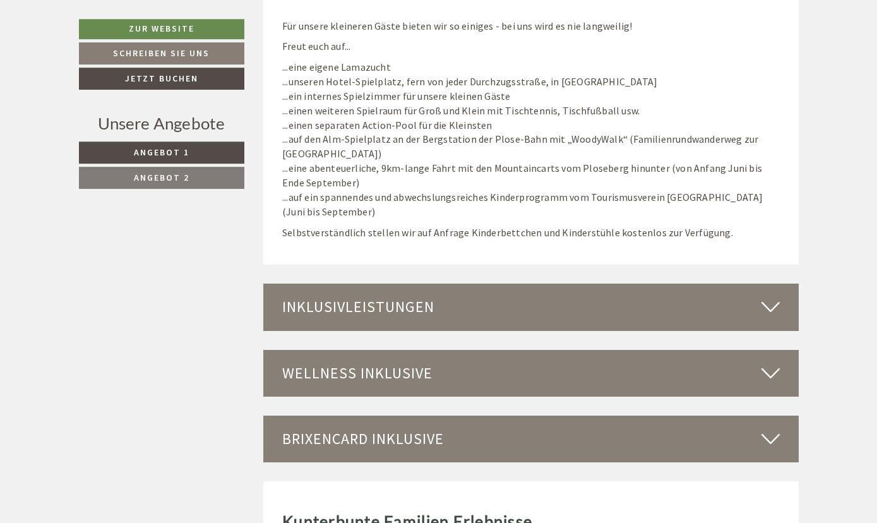
scroll to position [6638, 0]
click at [530, 349] on div "Wellness inklusive" at bounding box center [530, 372] width 535 height 47
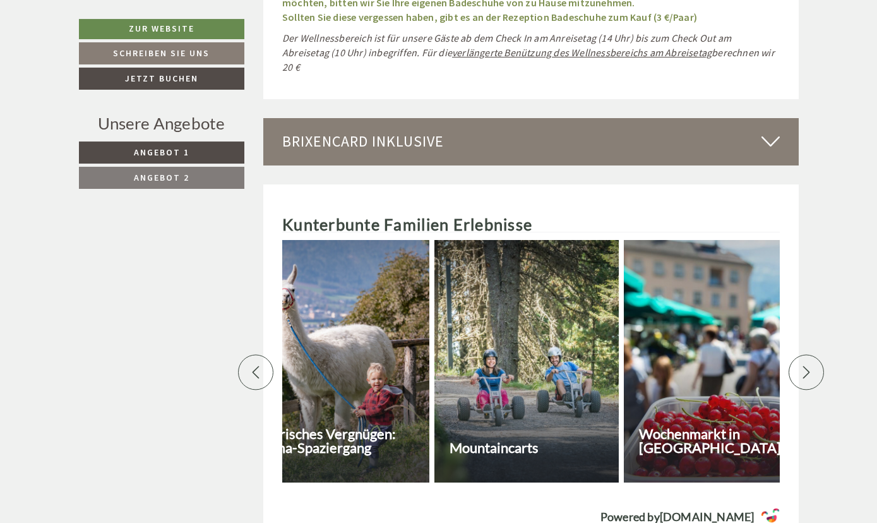
scroll to position [8008, 0]
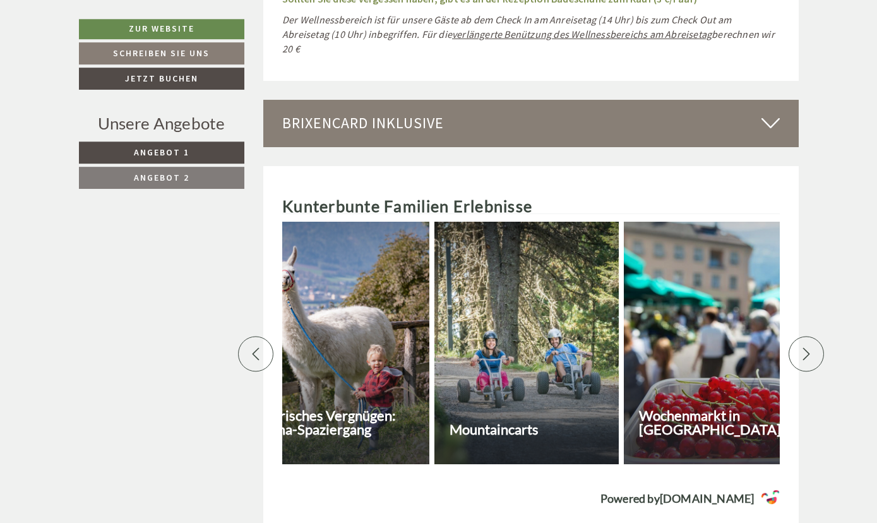
click at [261, 347] on icon at bounding box center [255, 353] width 13 height 13
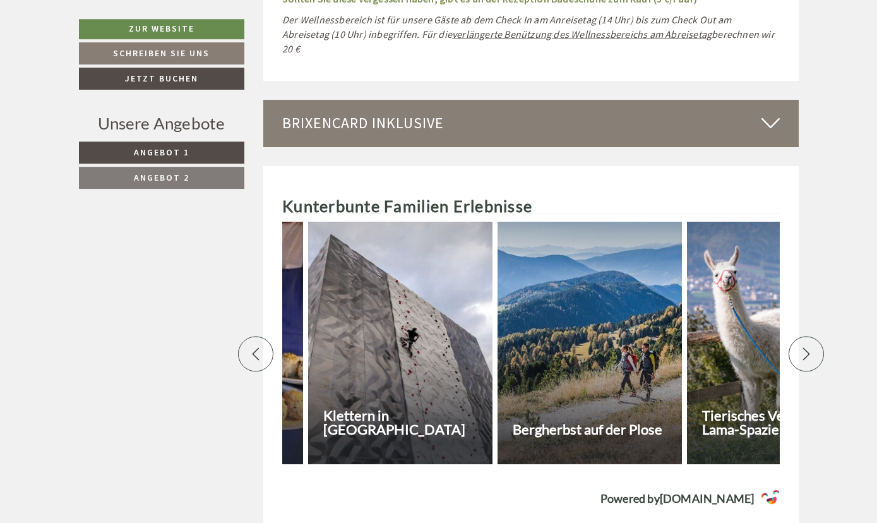
click at [261, 347] on icon at bounding box center [255, 353] width 13 height 13
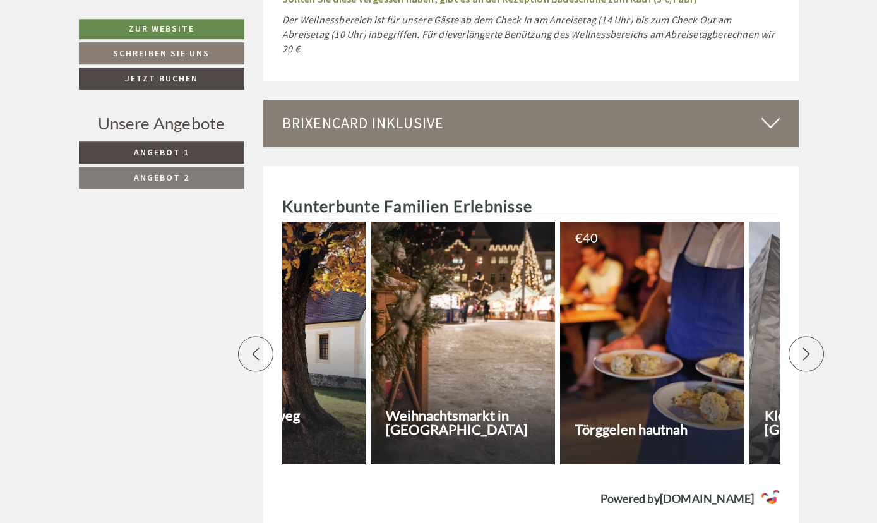
scroll to position [0, 100]
click at [615, 315] on div at bounding box center [653, 343] width 184 height 242
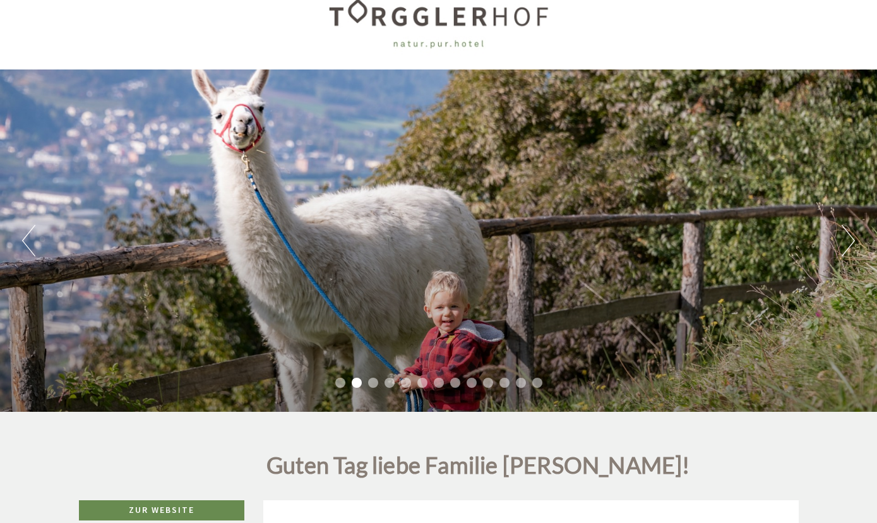
scroll to position [25, 0]
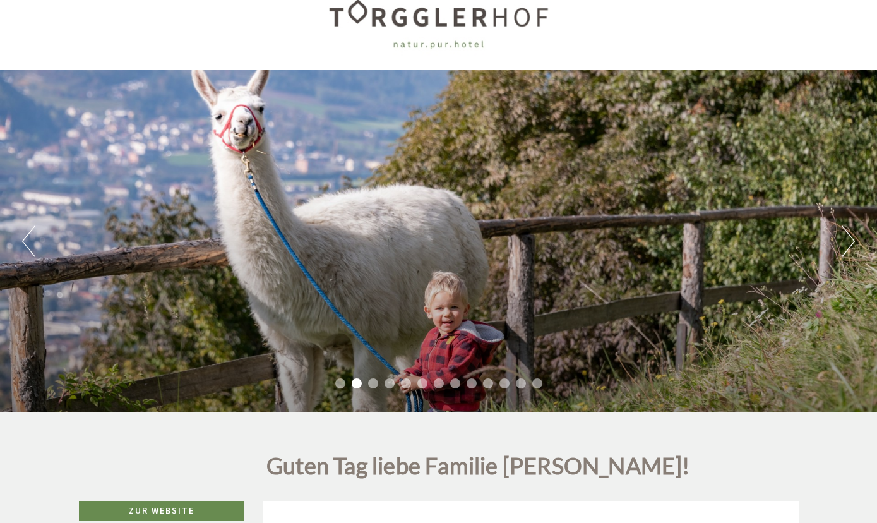
click at [672, 302] on div "Previous Next 1 2 3 4 5 6 7 8 9 10 11 12 13" at bounding box center [438, 241] width 877 height 342
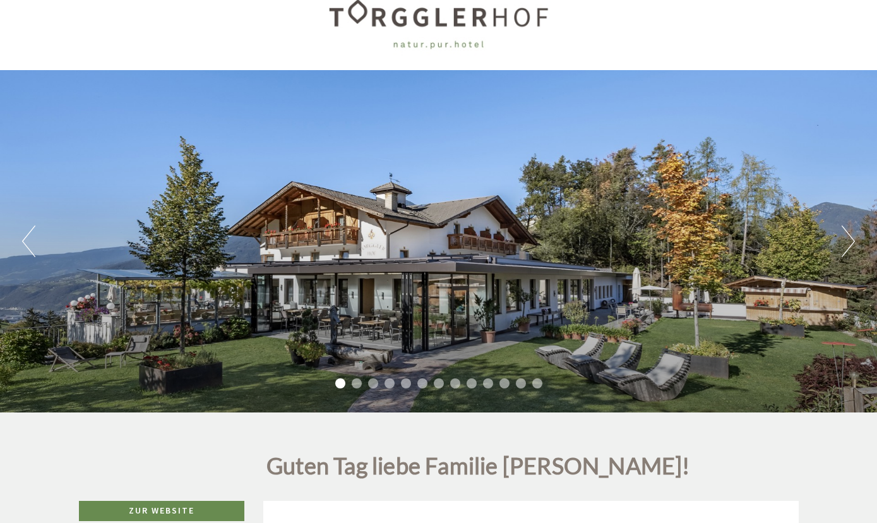
click at [513, 259] on div "Previous Next 1 2 3 4 5 6 7 8 9 10 11 12 13" at bounding box center [438, 241] width 877 height 342
click at [852, 241] on button "Next" at bounding box center [848, 241] width 13 height 32
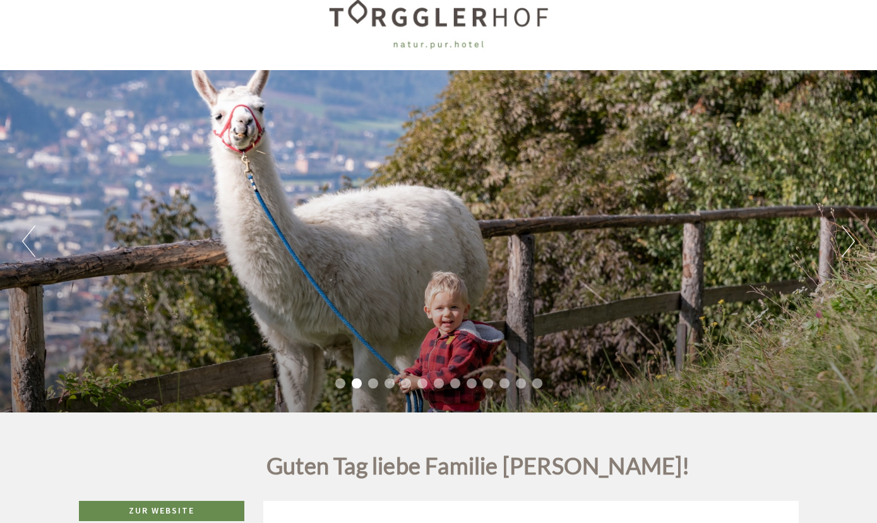
click at [852, 241] on button "Next" at bounding box center [848, 241] width 13 height 32
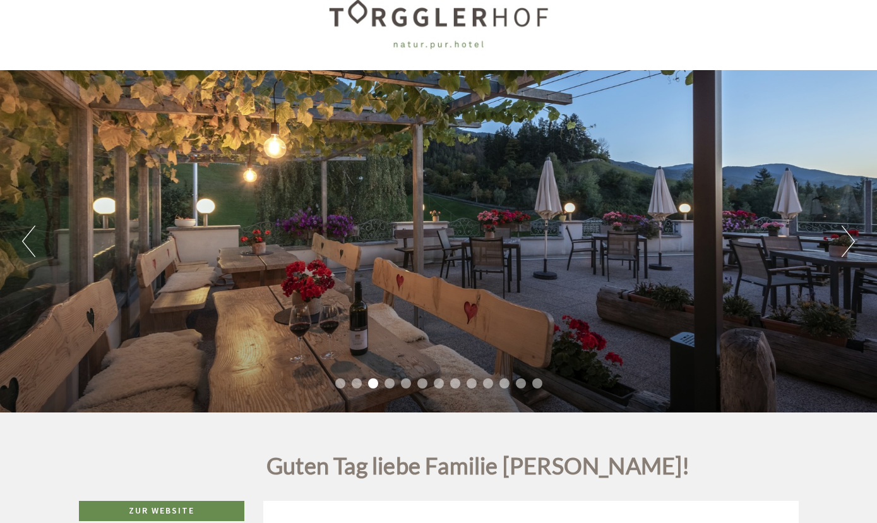
click at [852, 241] on button "Next" at bounding box center [848, 241] width 13 height 32
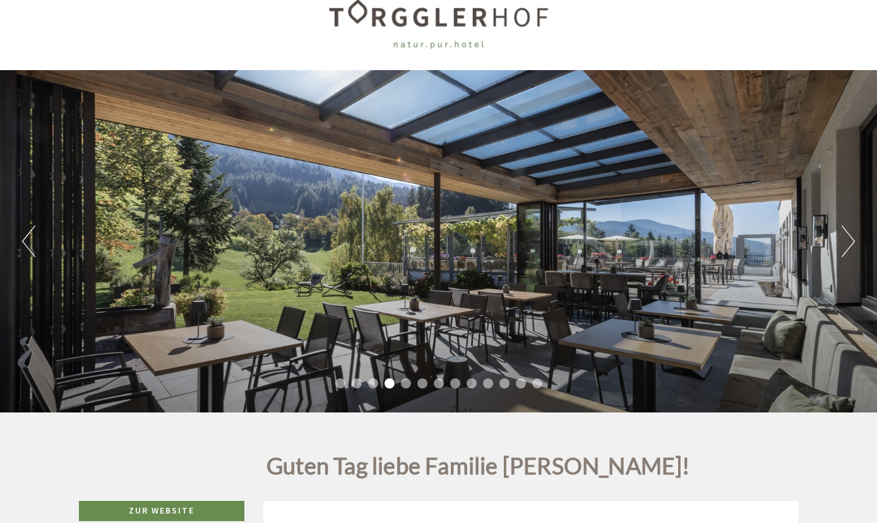
click at [852, 241] on button "Next" at bounding box center [848, 241] width 13 height 32
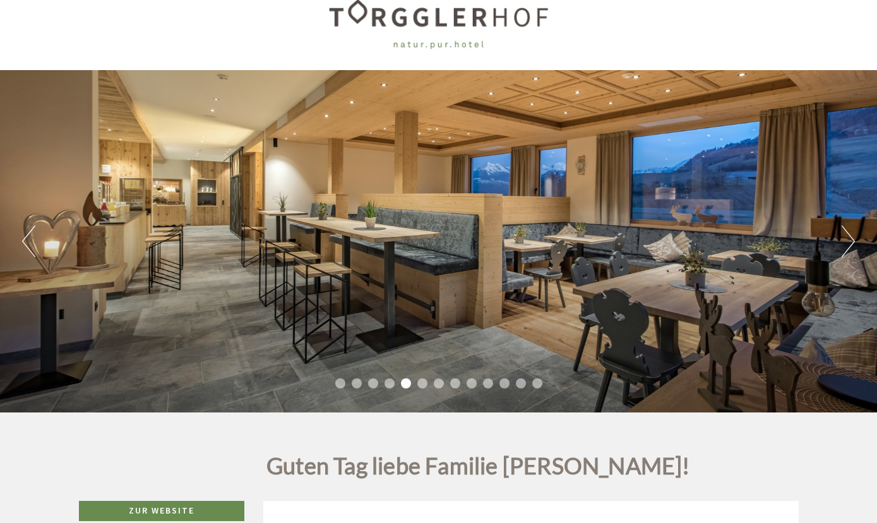
click at [852, 241] on button "Next" at bounding box center [848, 241] width 13 height 32
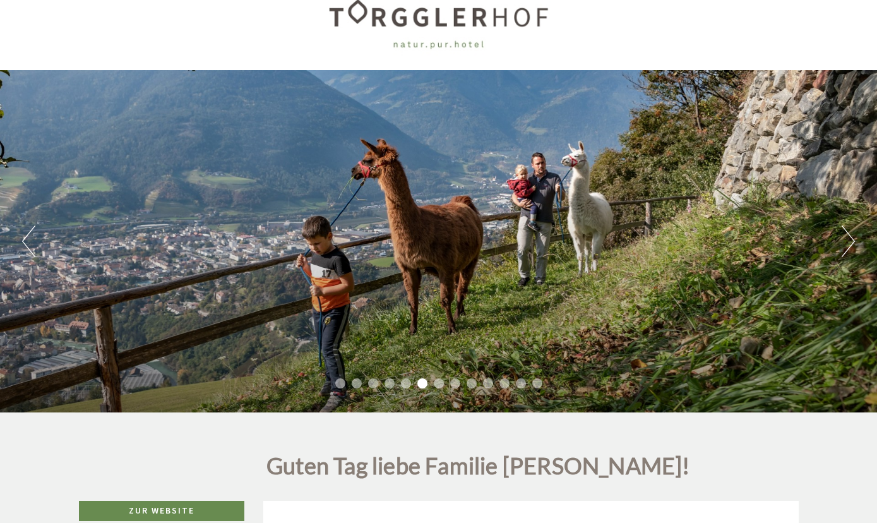
click at [852, 241] on button "Next" at bounding box center [848, 241] width 13 height 32
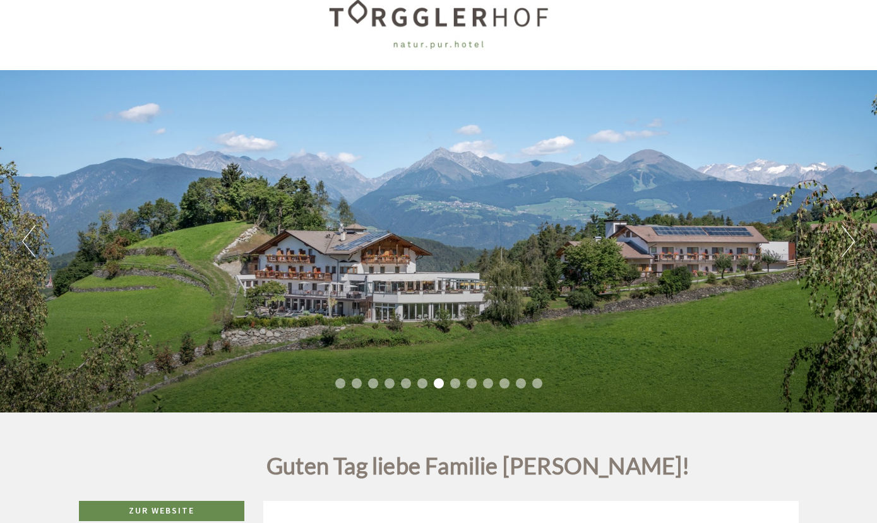
click at [852, 241] on button "Next" at bounding box center [848, 241] width 13 height 32
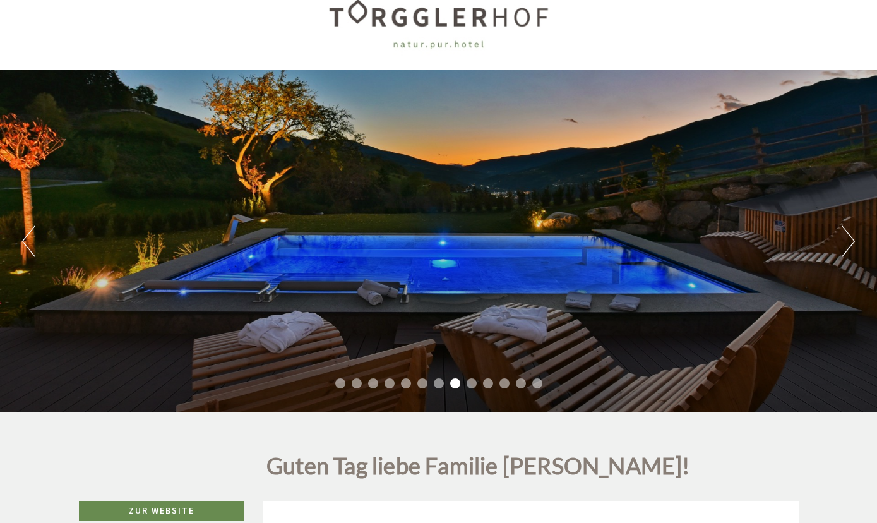
click at [852, 241] on button "Next" at bounding box center [848, 241] width 13 height 32
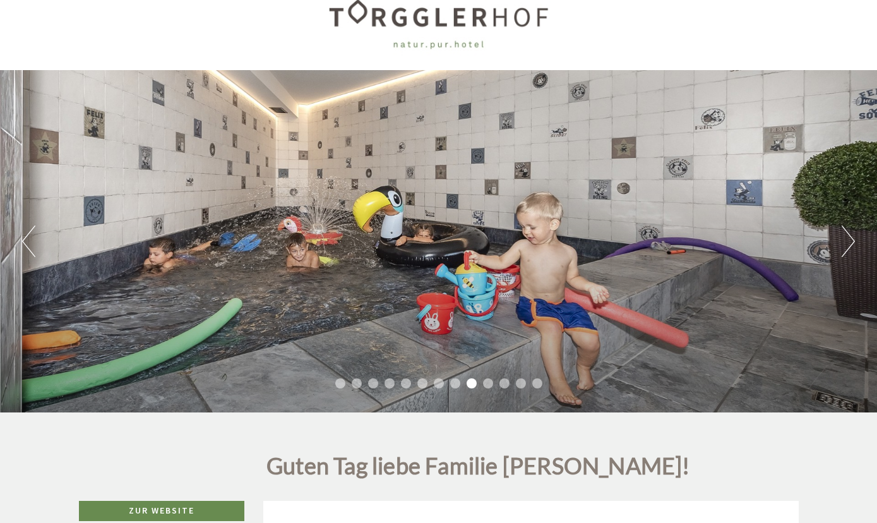
click at [852, 241] on button "Next" at bounding box center [848, 241] width 13 height 32
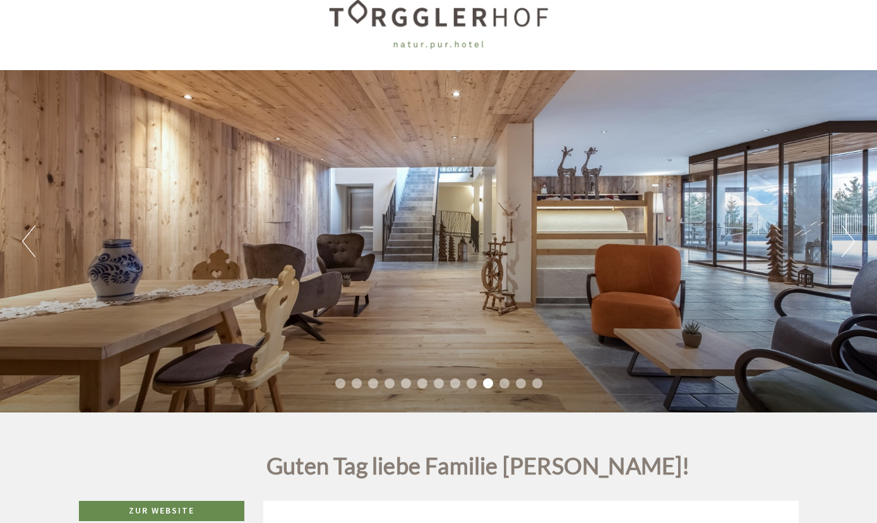
click at [34, 253] on button "Previous" at bounding box center [28, 241] width 13 height 32
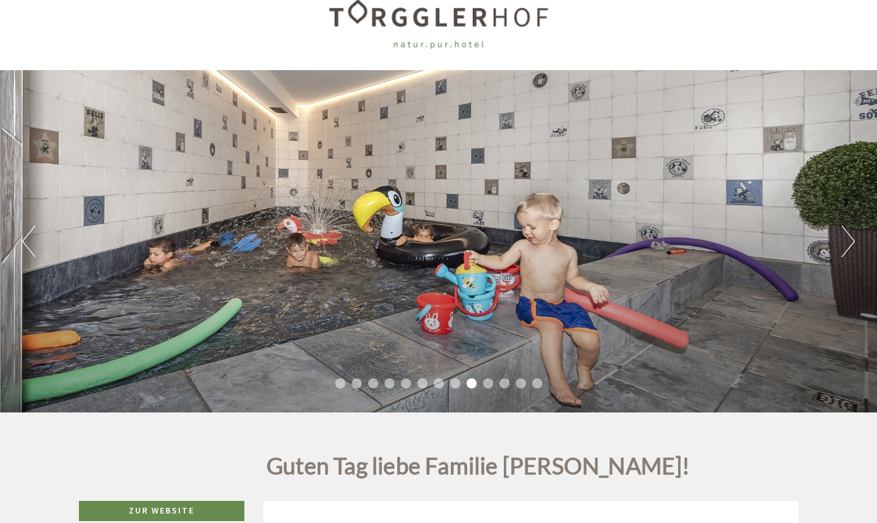
click at [850, 239] on button "Next" at bounding box center [848, 241] width 13 height 32
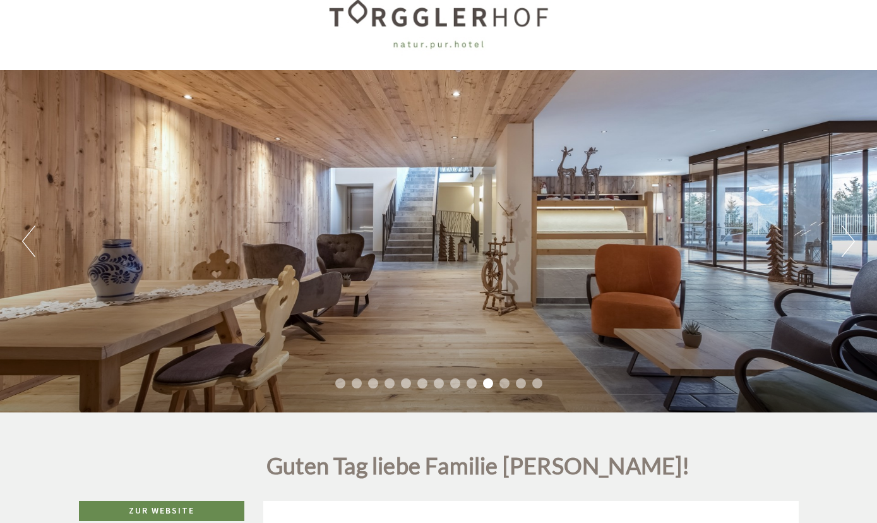
click at [850, 239] on button "Next" at bounding box center [848, 241] width 13 height 32
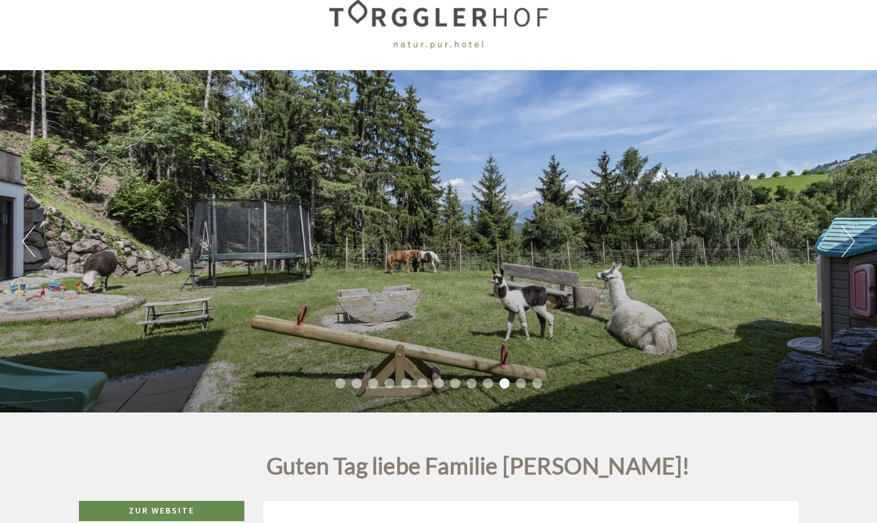
click at [850, 239] on button "Next" at bounding box center [848, 241] width 13 height 32
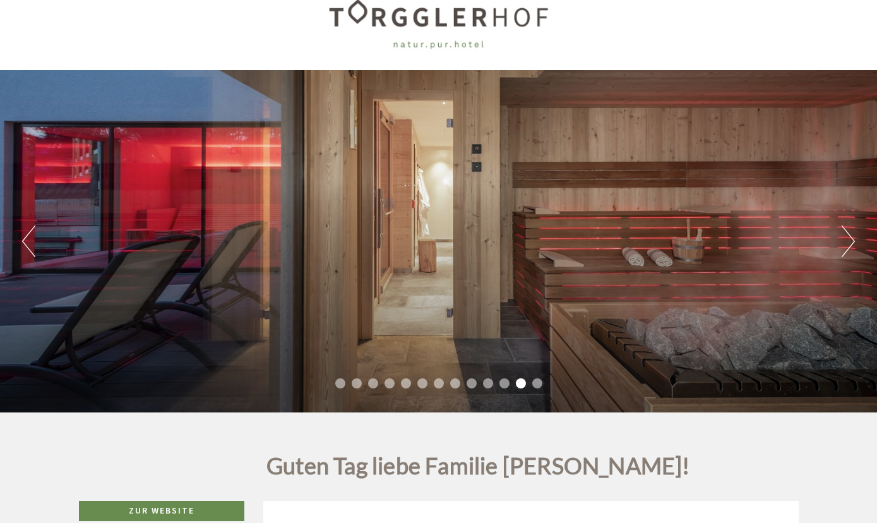
click at [850, 239] on button "Next" at bounding box center [848, 241] width 13 height 32
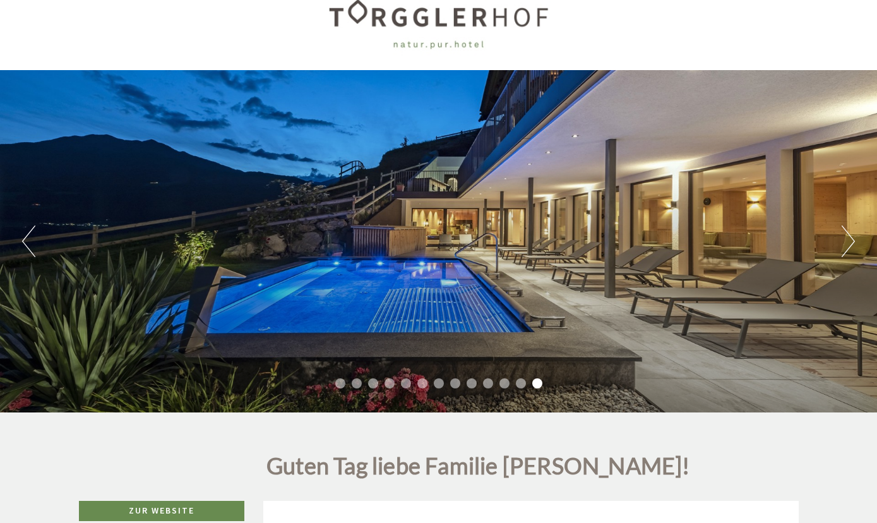
click at [850, 239] on button "Next" at bounding box center [848, 241] width 13 height 32
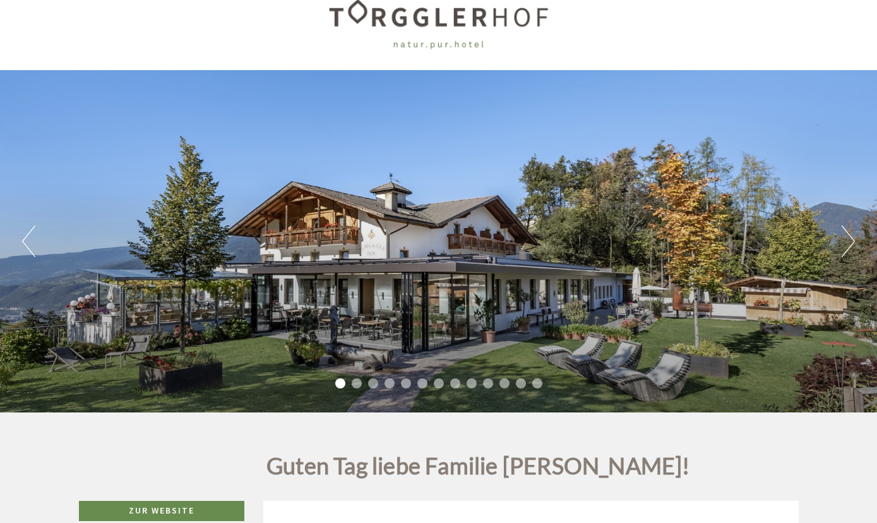
click at [850, 239] on button "Next" at bounding box center [848, 241] width 13 height 32
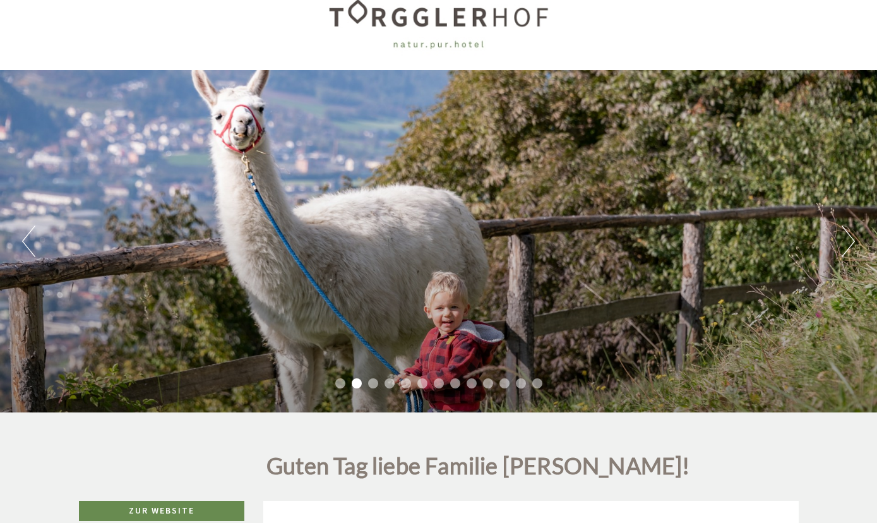
click at [850, 239] on button "Next" at bounding box center [848, 241] width 13 height 32
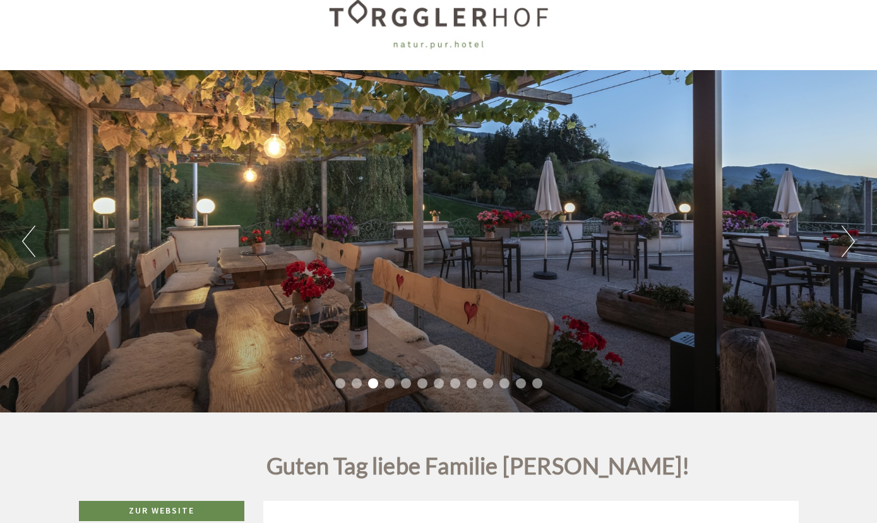
click at [850, 239] on button "Next" at bounding box center [848, 241] width 13 height 32
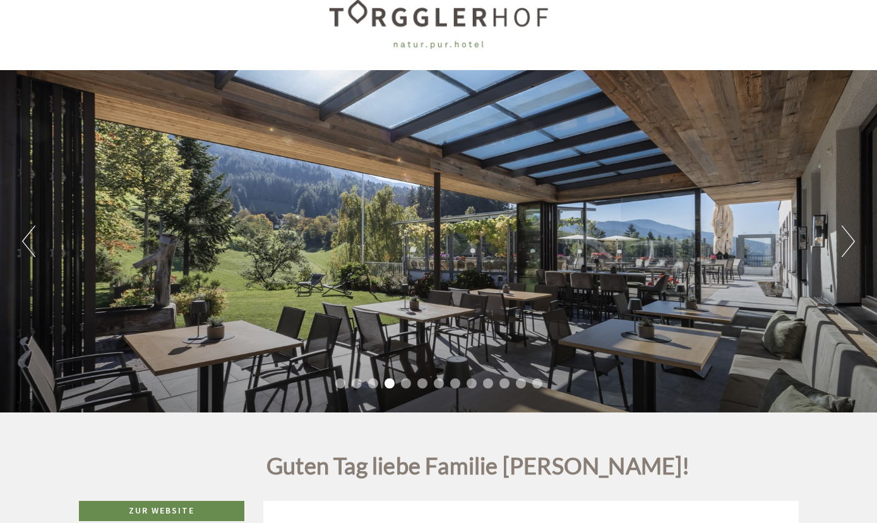
click at [850, 239] on button "Next" at bounding box center [848, 241] width 13 height 32
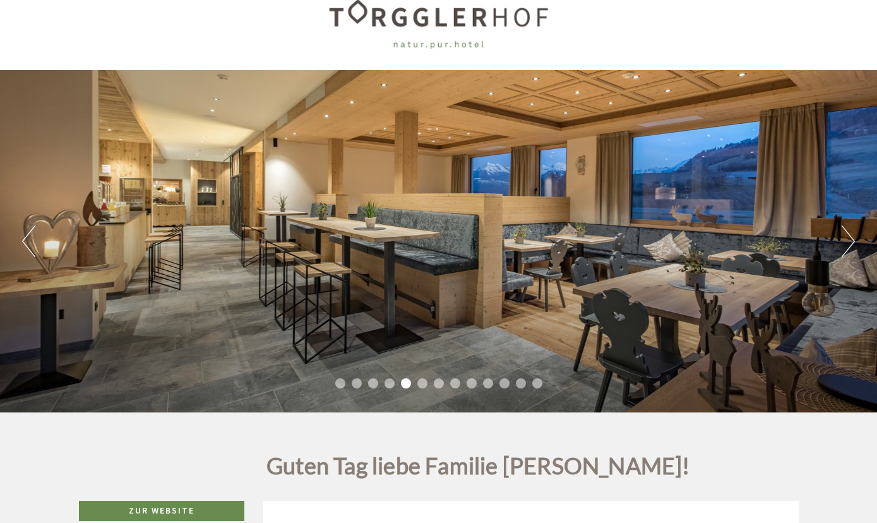
click at [850, 239] on button "Next" at bounding box center [848, 241] width 13 height 32
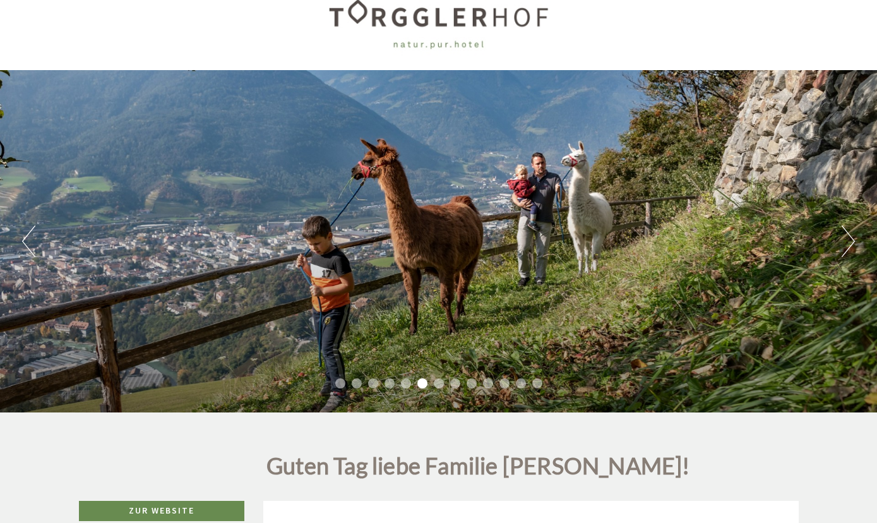
click at [850, 239] on button "Next" at bounding box center [848, 241] width 13 height 32
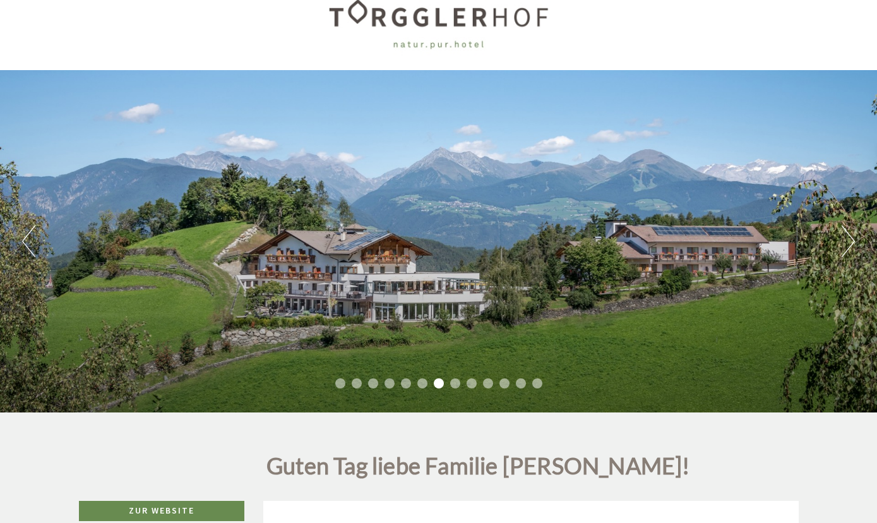
click at [850, 239] on button "Next" at bounding box center [848, 241] width 13 height 32
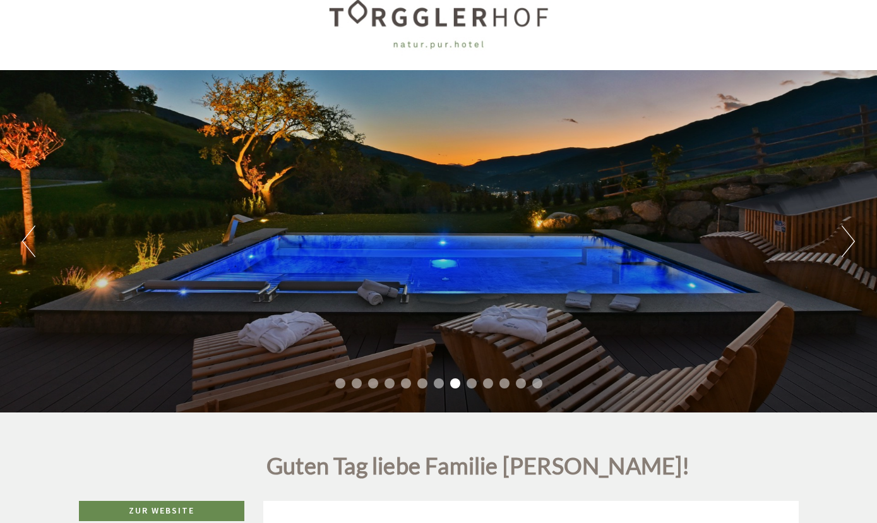
click at [850, 239] on button "Next" at bounding box center [848, 241] width 13 height 32
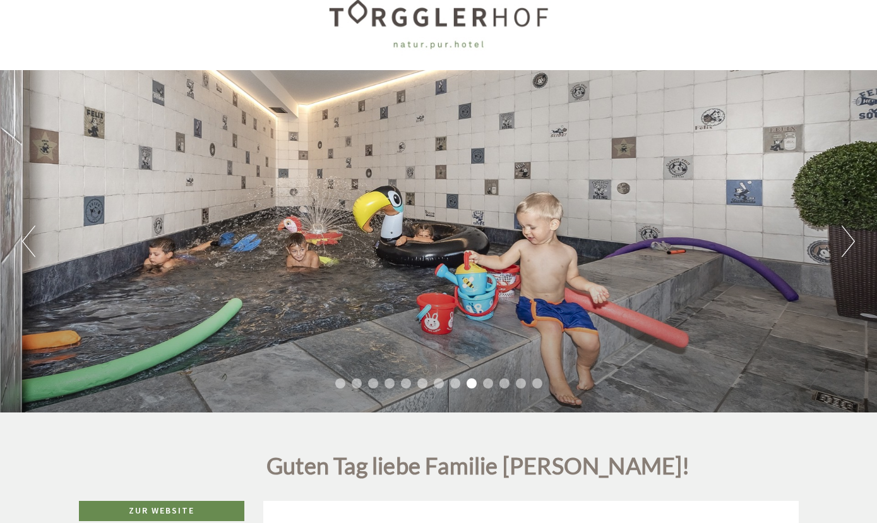
click at [850, 239] on button "Next" at bounding box center [848, 241] width 13 height 32
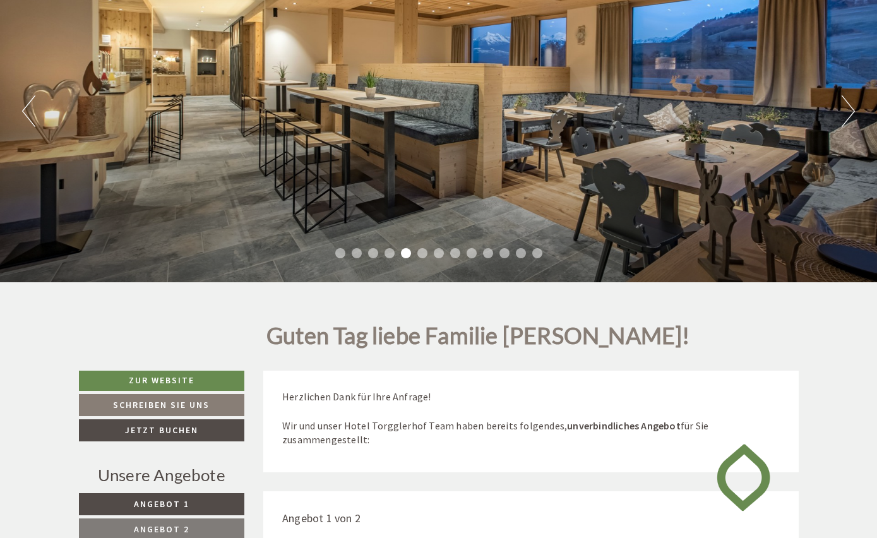
scroll to position [158, 0]
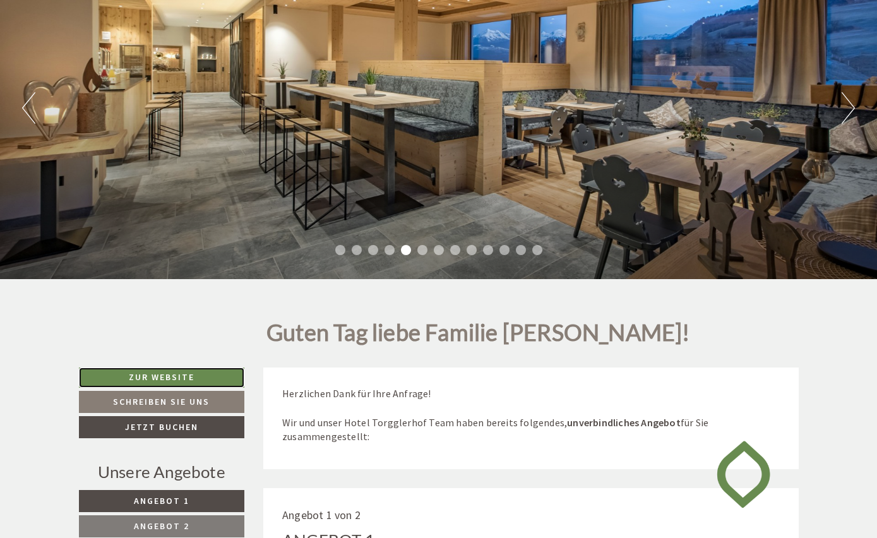
click at [171, 372] on link "Zur Website" at bounding box center [162, 378] width 166 height 20
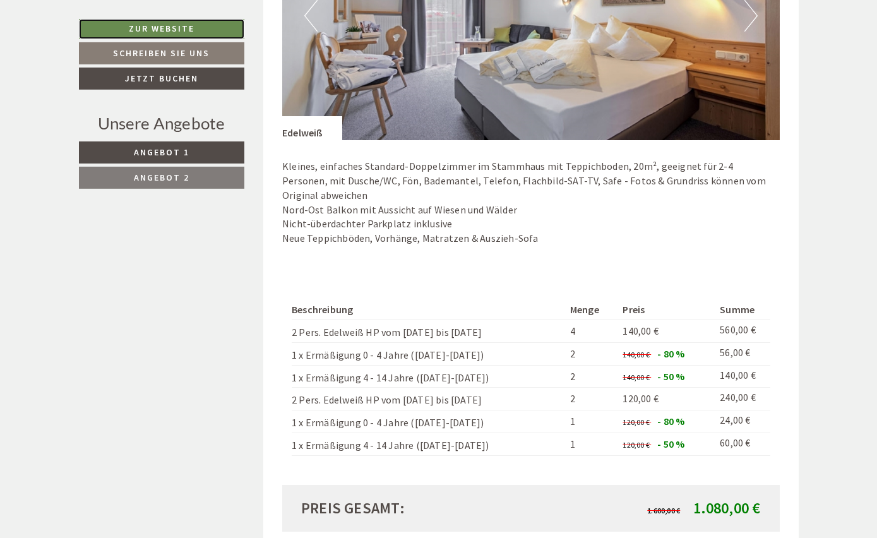
scroll to position [950, 0]
